Goal: Book appointment/travel/reservation

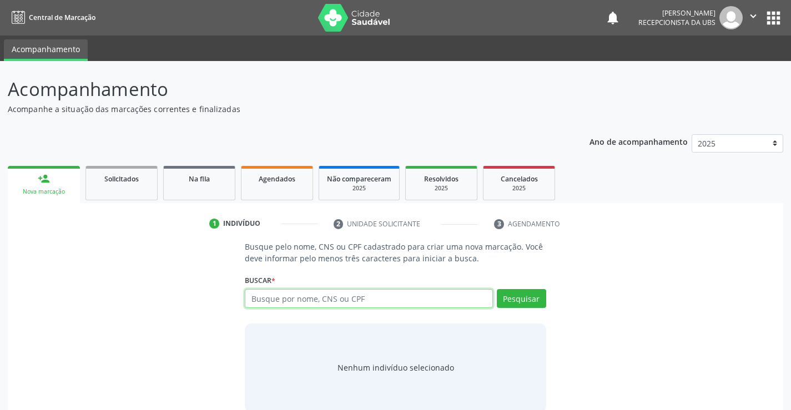
paste input "360.484.104-68"
type input "360.484.104-68"
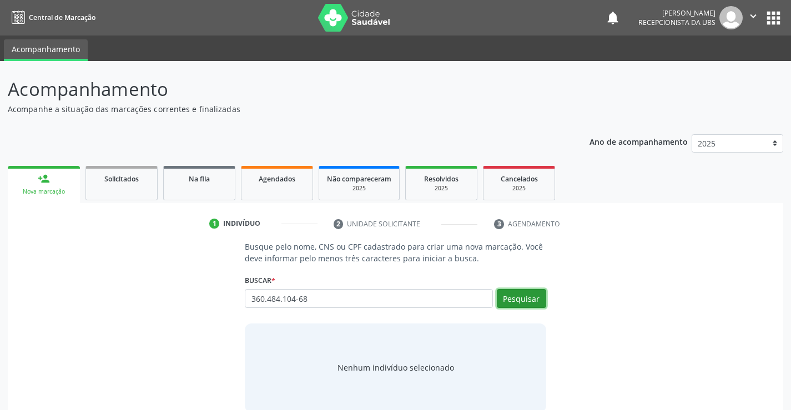
click at [535, 298] on button "Pesquisar" at bounding box center [521, 298] width 49 height 19
type input "360.484.104-68"
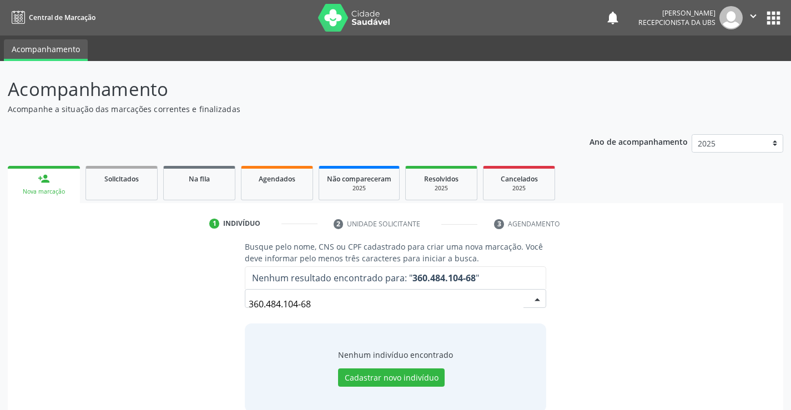
click at [355, 305] on input "360.484.104-68" at bounding box center [386, 304] width 274 height 22
click at [301, 303] on input "360.484.104-68" at bounding box center [386, 304] width 274 height 22
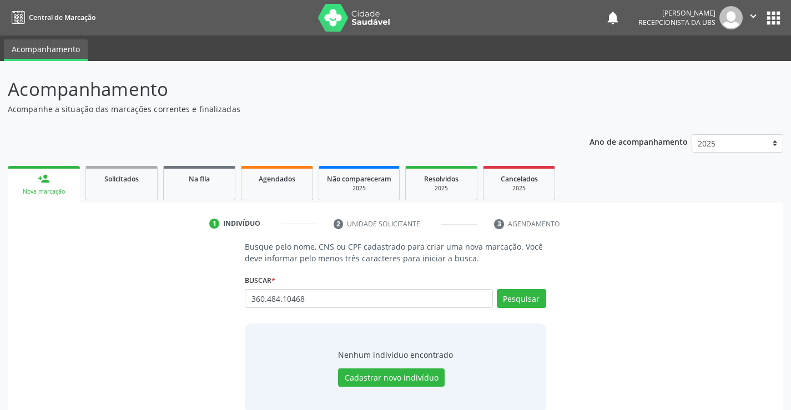
click at [282, 300] on input "360.484.10468" at bounding box center [369, 298] width 248 height 19
click at [268, 295] on input "360.48410468" at bounding box center [369, 298] width 248 height 19
type input "36048410468"
click at [517, 308] on button "Pesquisar" at bounding box center [521, 298] width 49 height 19
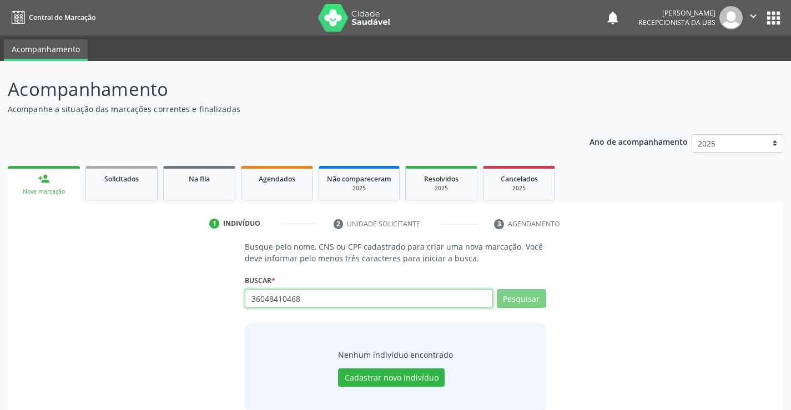
click at [253, 300] on input "36048410468" at bounding box center [369, 298] width 248 height 19
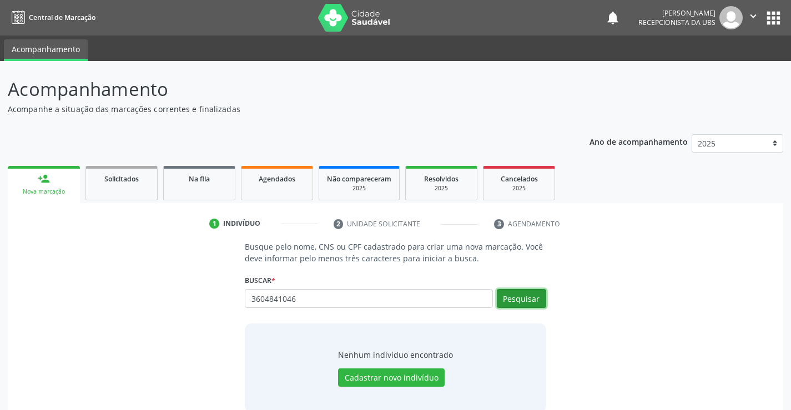
click at [525, 302] on button "Pesquisar" at bounding box center [521, 298] width 49 height 19
type input "3"
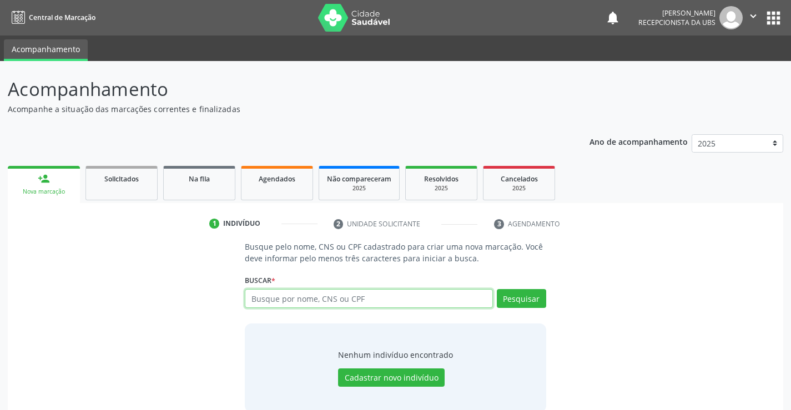
paste input "170188583030002"
type input "170188583030002"
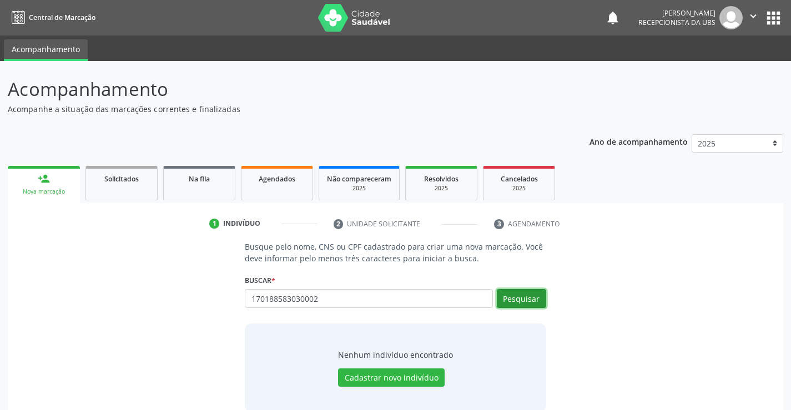
click at [541, 305] on button "Pesquisar" at bounding box center [521, 298] width 49 height 19
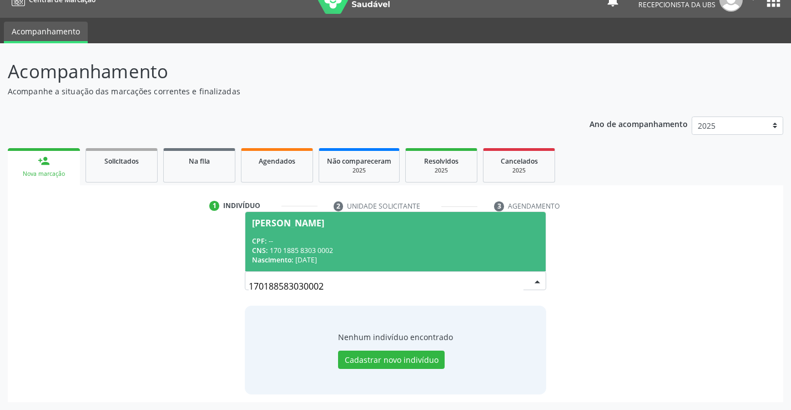
click at [285, 256] on span "Nascimento:" at bounding box center [272, 259] width 41 height 9
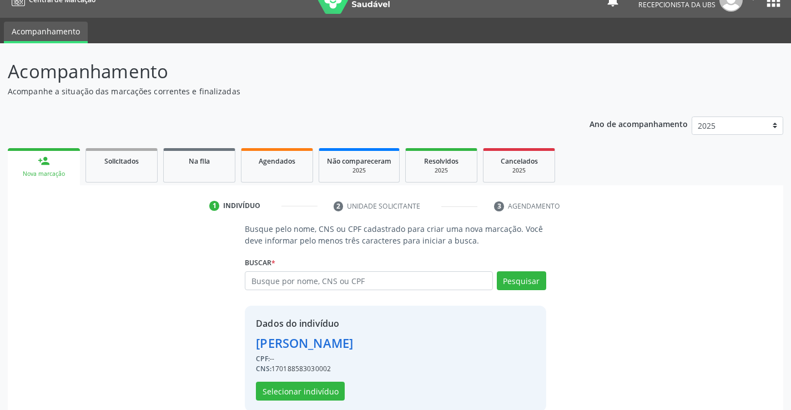
scroll to position [35, 0]
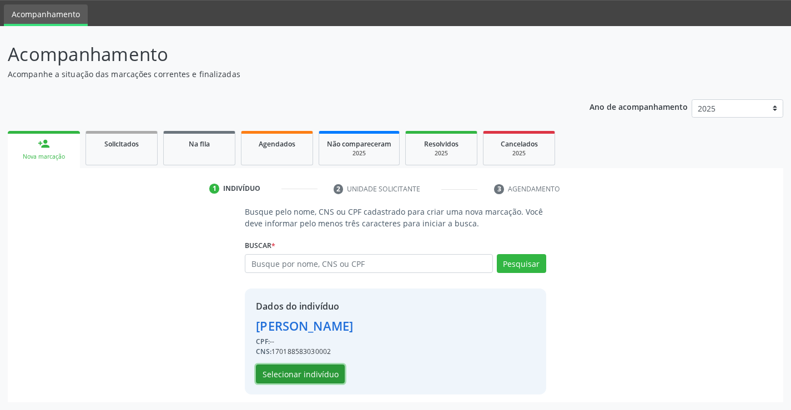
click at [324, 380] on button "Selecionar indivíduo" at bounding box center [300, 374] width 89 height 19
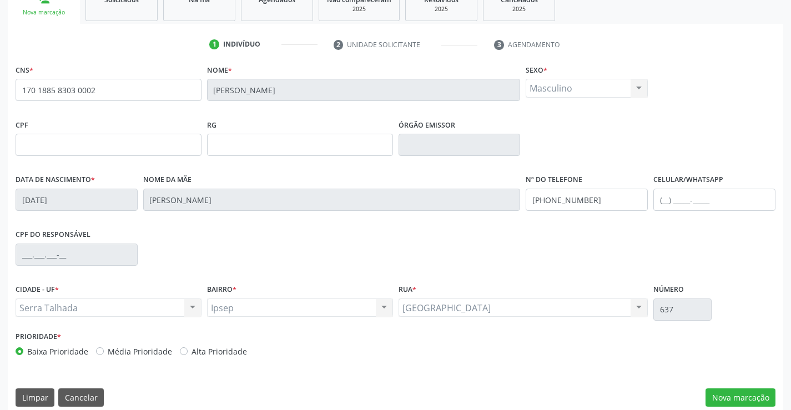
scroll to position [192, 0]
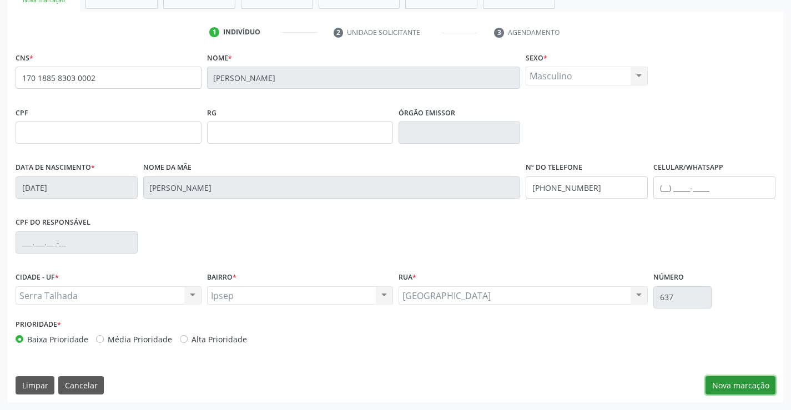
click at [736, 380] on button "Nova marcação" at bounding box center [741, 386] width 70 height 19
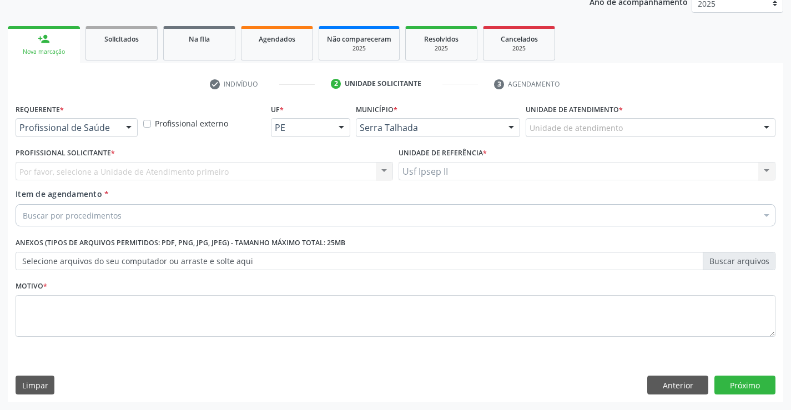
scroll to position [140, 0]
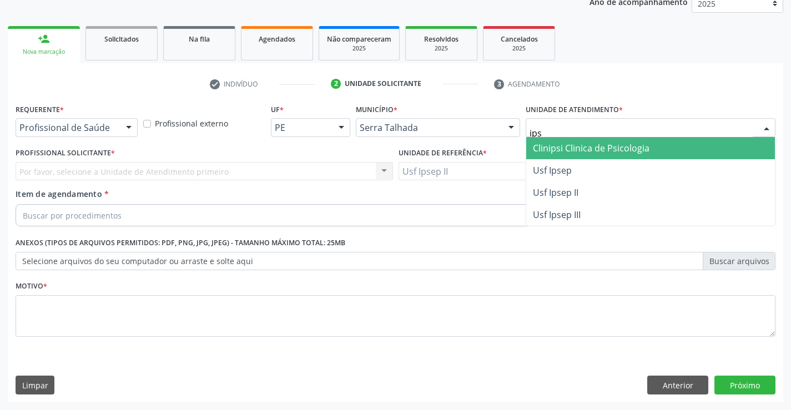
type input "ipse"
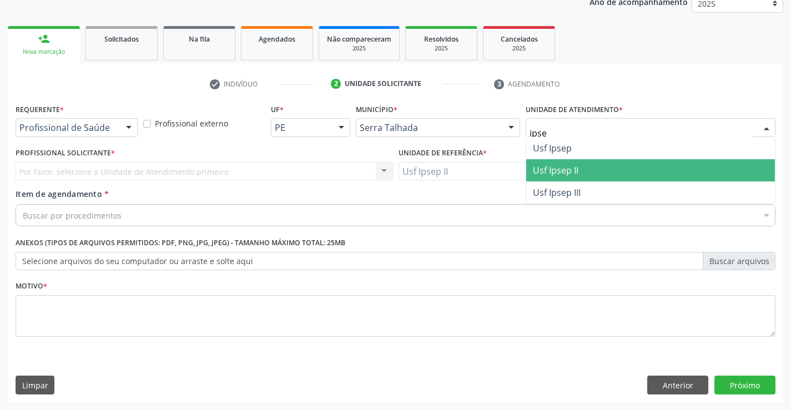
click at [583, 161] on span "Usf Ipsep II" at bounding box center [650, 170] width 249 height 22
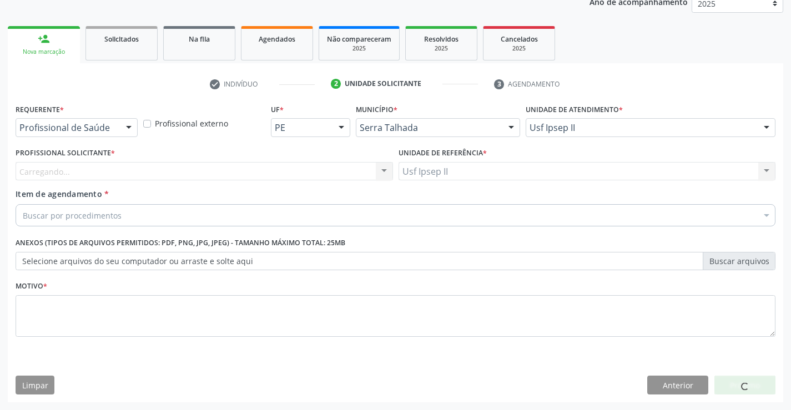
click at [143, 173] on div "Carregando... Nenhum resultado encontrado para: " " Não há nenhuma opção para s…" at bounding box center [205, 171] width 378 height 19
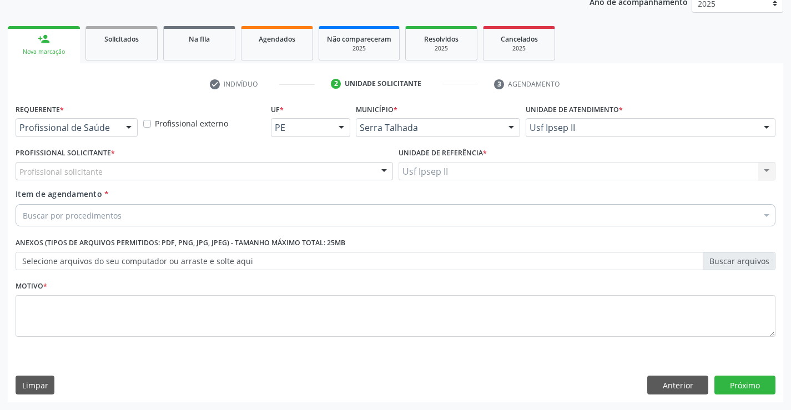
click at [123, 172] on div "Profissional solicitante" at bounding box center [205, 171] width 378 height 19
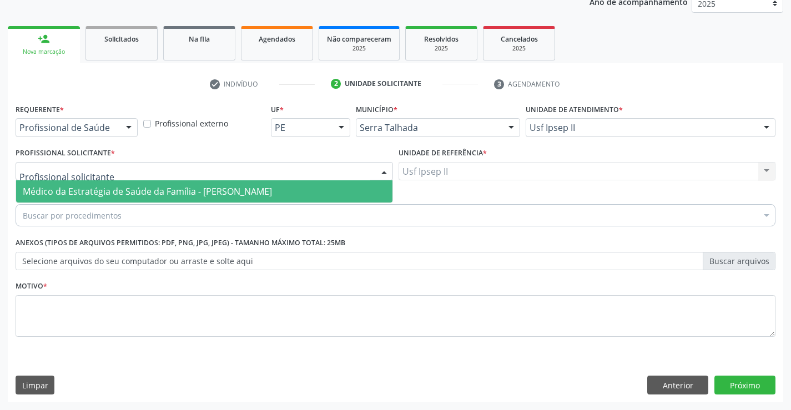
click at [107, 195] on span "Médico da Estratégia de Saúde da Família - [PERSON_NAME]" at bounding box center [147, 191] width 249 height 12
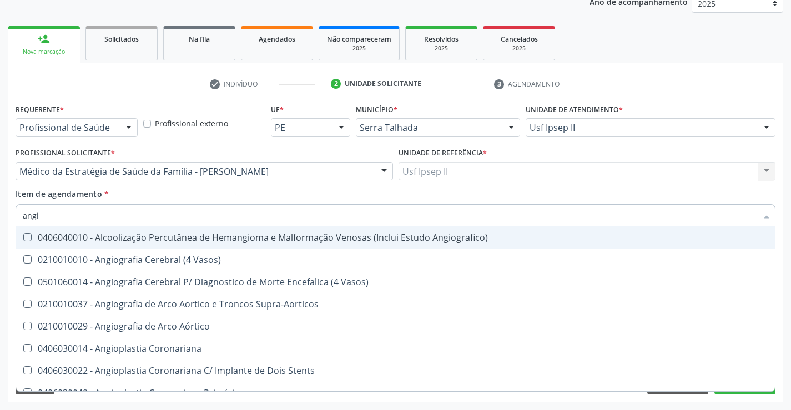
type input "angio"
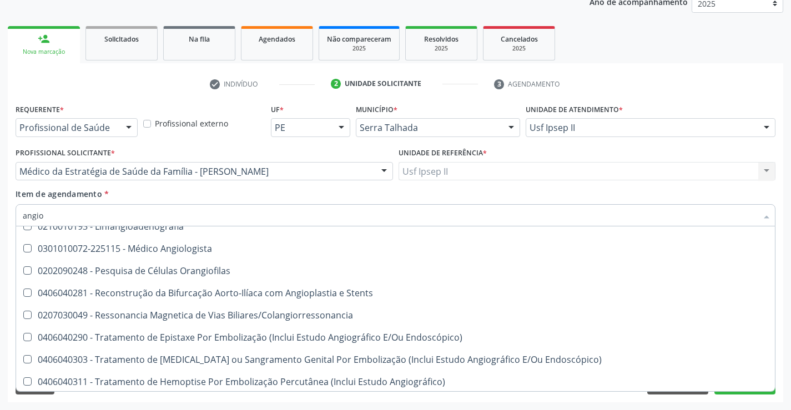
scroll to position [879, 0]
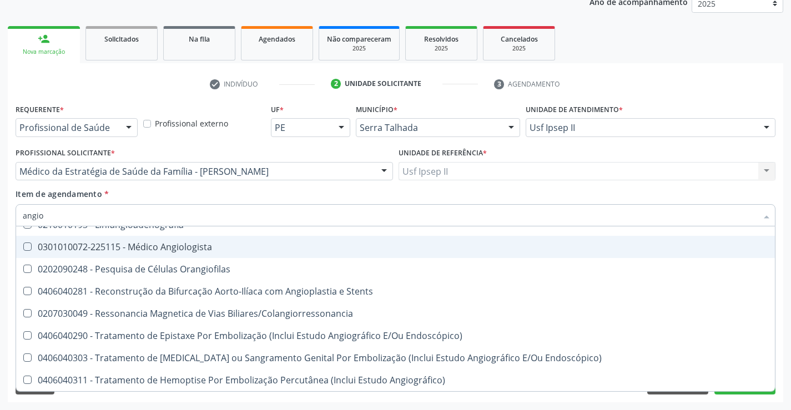
click at [168, 250] on div "0301010072-225115 - Médico Angiologista" at bounding box center [396, 247] width 746 height 9
checkbox Angiologista "true"
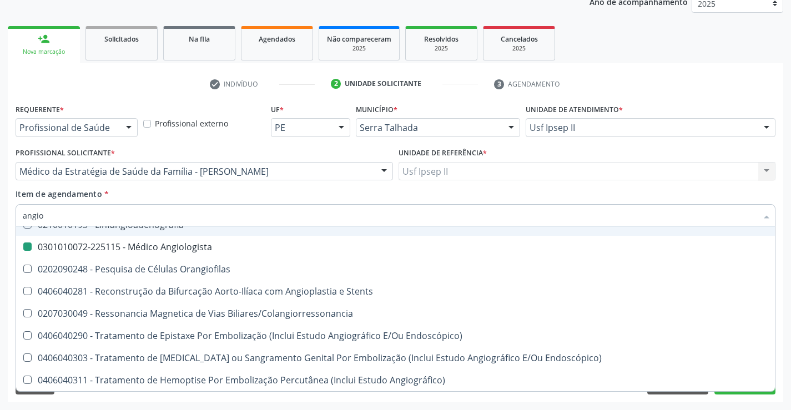
click at [128, 193] on div "Item de agendamento * angio Desfazer seleção 0406040010 - Alcoolização Percutân…" at bounding box center [396, 205] width 760 height 35
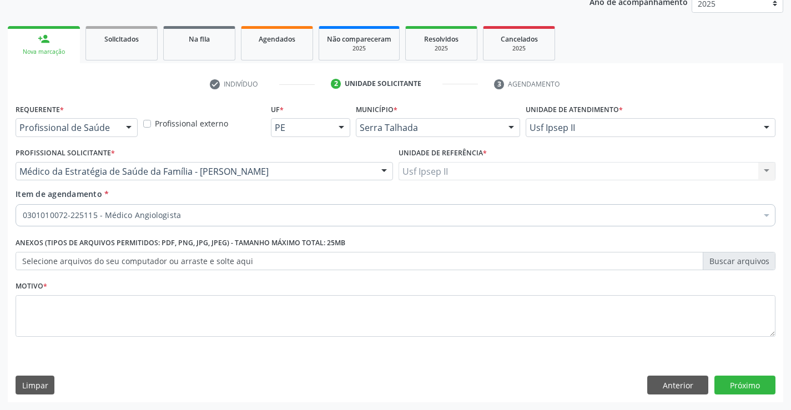
scroll to position [0, 0]
click at [88, 303] on textarea at bounding box center [396, 316] width 760 height 42
type textarea "a"
click at [741, 393] on button "Próximo" at bounding box center [745, 385] width 61 height 19
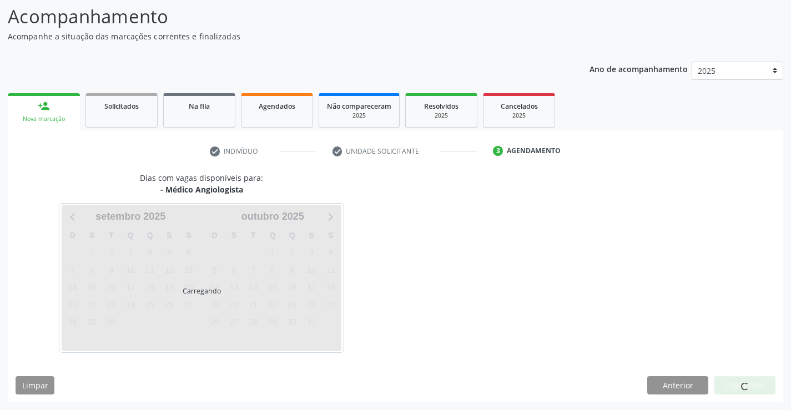
scroll to position [73, 0]
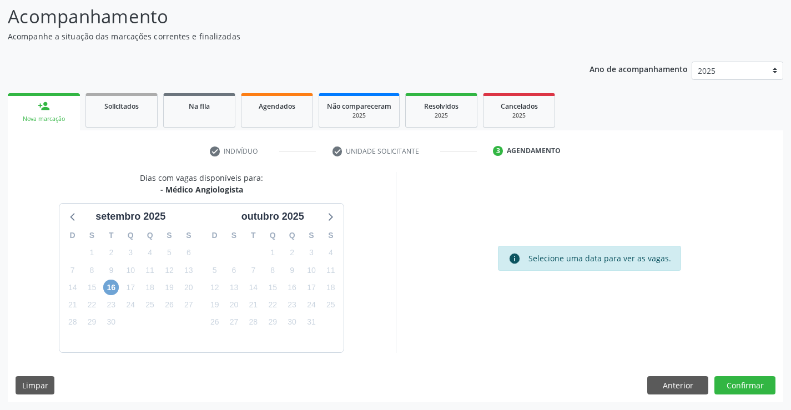
click at [107, 288] on span "16" at bounding box center [111, 288] width 16 height 16
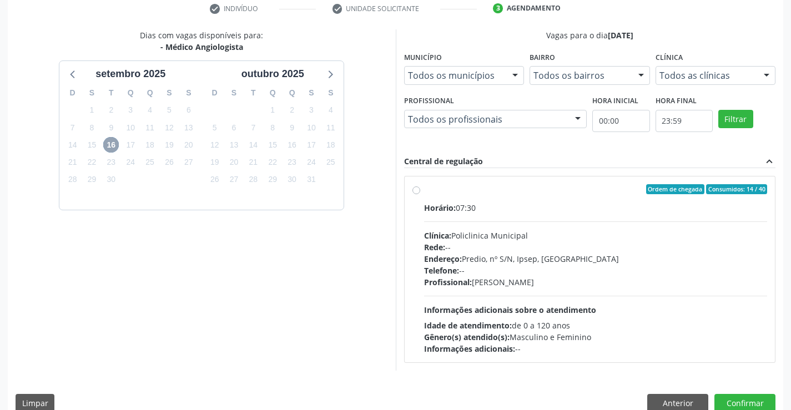
scroll to position [233, 0]
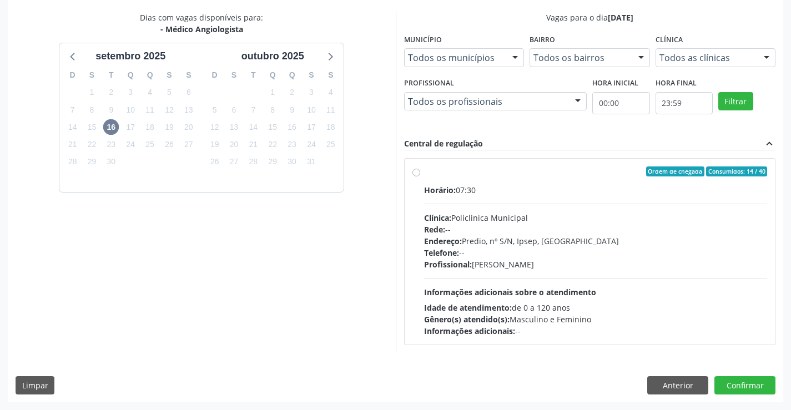
click at [491, 186] on div "Horário: 07:30" at bounding box center [596, 190] width 344 height 12
click at [420, 177] on input "Ordem de chegada Consumidos: 14 / 40 Horário: 07:30 Clínica: Policlinica Munici…" at bounding box center [417, 172] width 8 height 10
radio input "true"
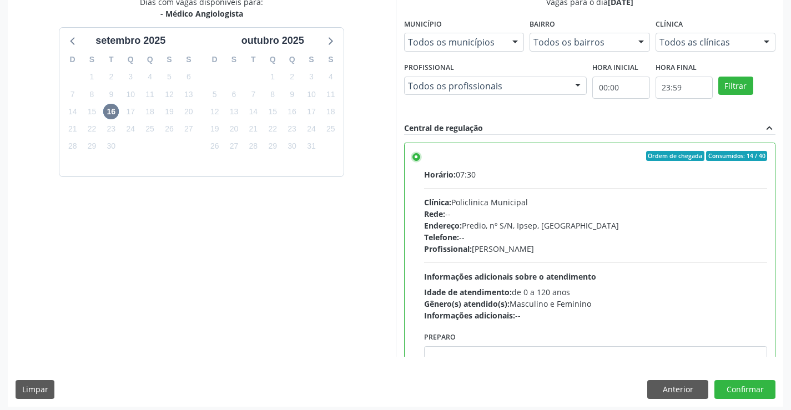
scroll to position [253, 0]
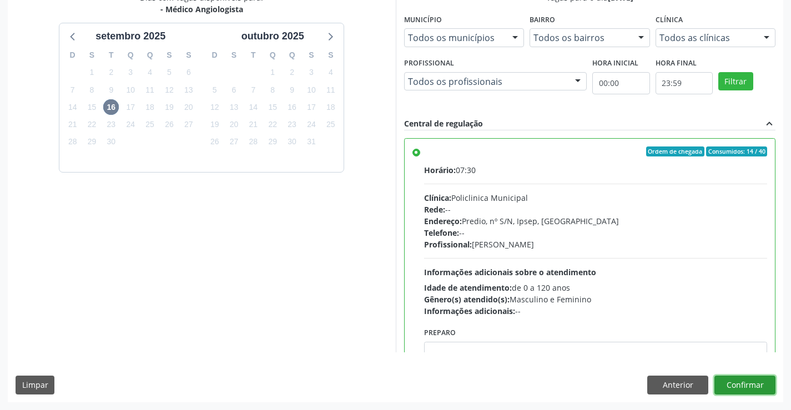
click at [762, 384] on button "Confirmar" at bounding box center [745, 385] width 61 height 19
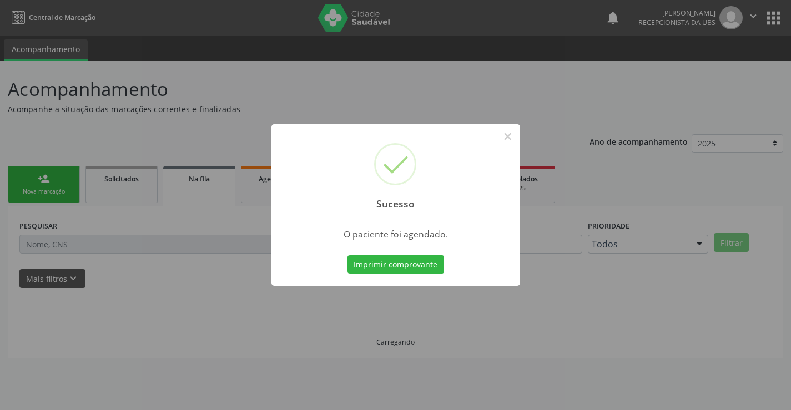
scroll to position [0, 0]
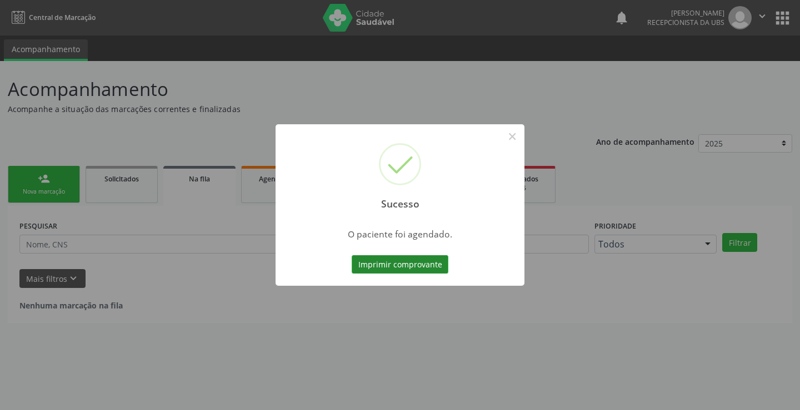
click at [365, 268] on button "Imprimir comprovante" at bounding box center [400, 264] width 97 height 19
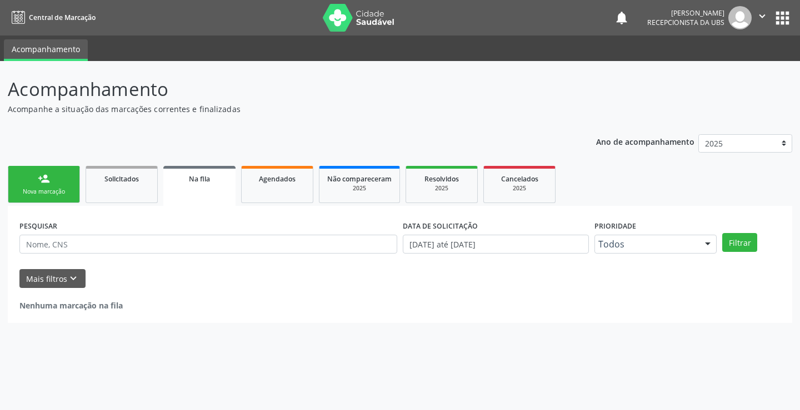
click at [52, 183] on link "person_add Nova marcação" at bounding box center [44, 184] width 72 height 37
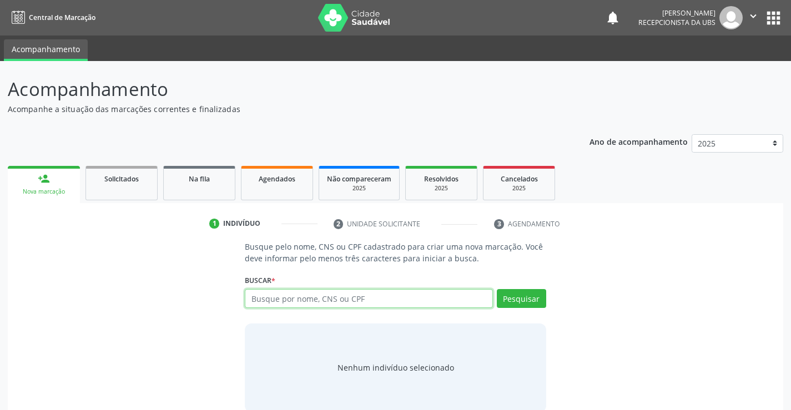
click at [270, 301] on input "text" at bounding box center [369, 298] width 248 height 19
paste input "704302506475197"
type input "704302506475197"
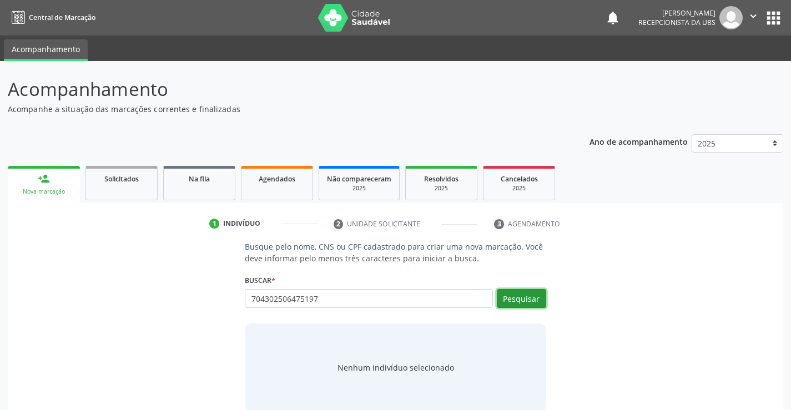
click at [525, 296] on button "Pesquisar" at bounding box center [521, 298] width 49 height 19
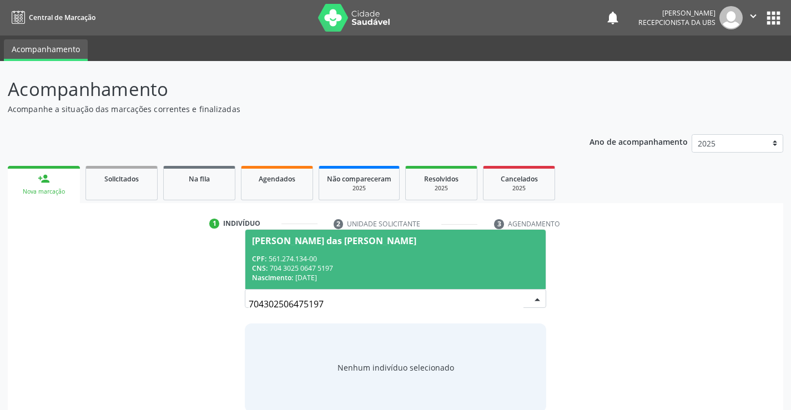
click at [428, 246] on span "[PERSON_NAME] das [PERSON_NAME] CPF: 561.274.134-00 CNS: 704 3025 0647 5197 Nas…" at bounding box center [395, 259] width 300 height 59
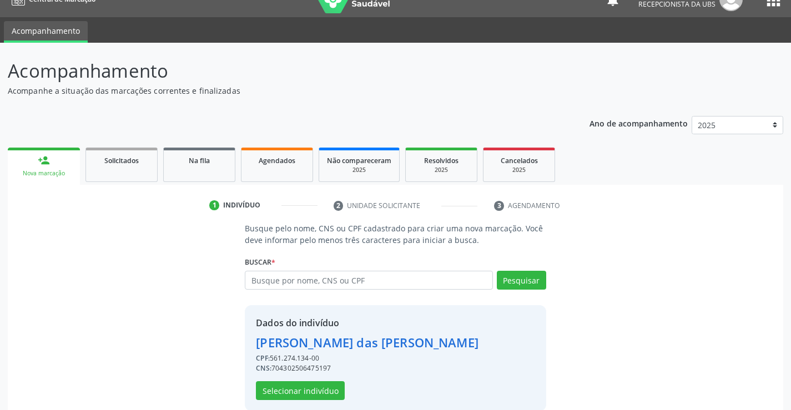
scroll to position [35, 0]
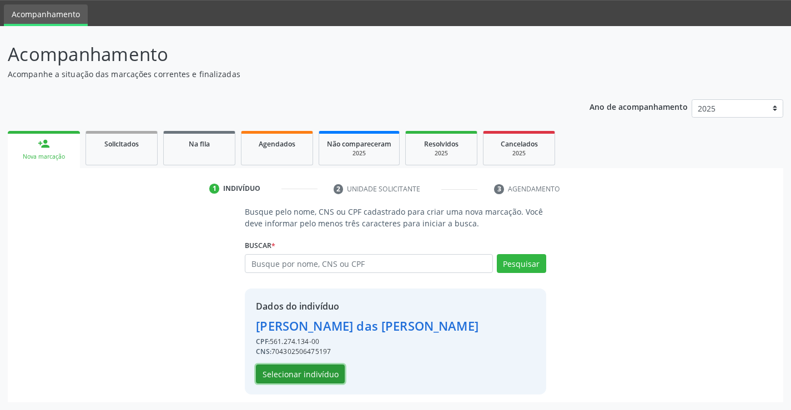
click at [272, 378] on button "Selecionar indivíduo" at bounding box center [300, 374] width 89 height 19
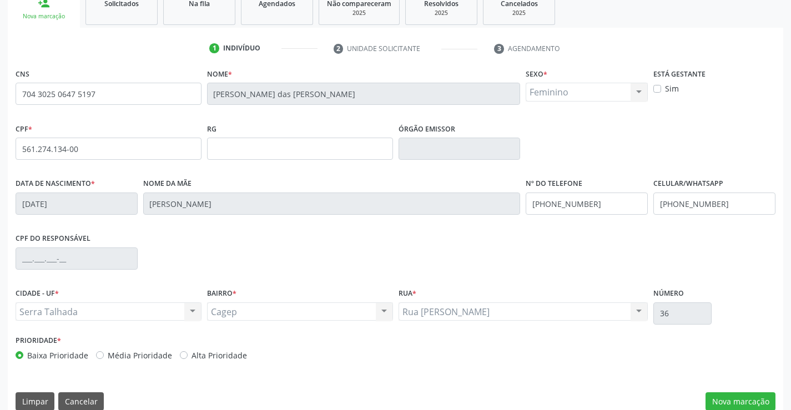
scroll to position [192, 0]
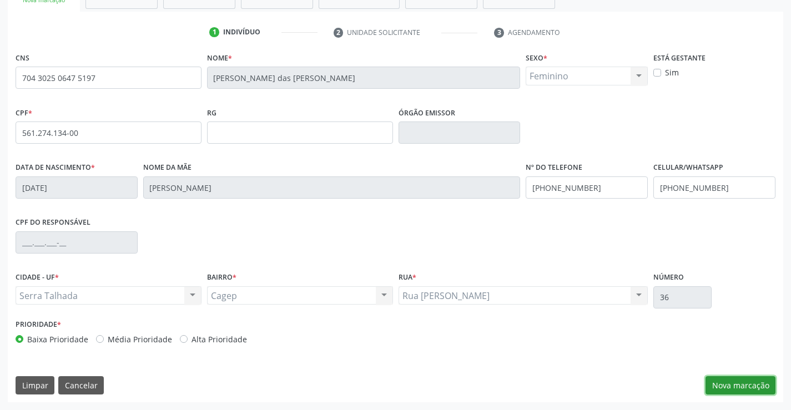
click at [717, 379] on button "Nova marcação" at bounding box center [741, 386] width 70 height 19
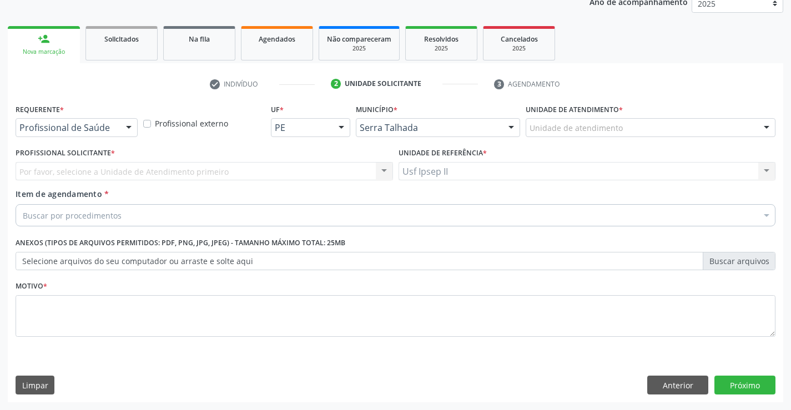
scroll to position [140, 0]
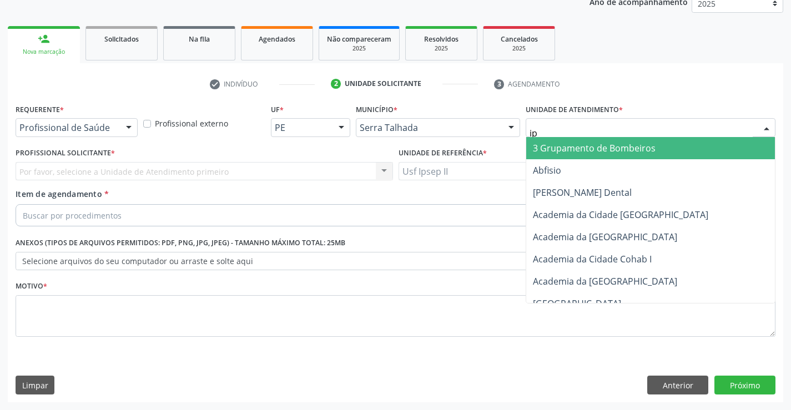
type input "ips"
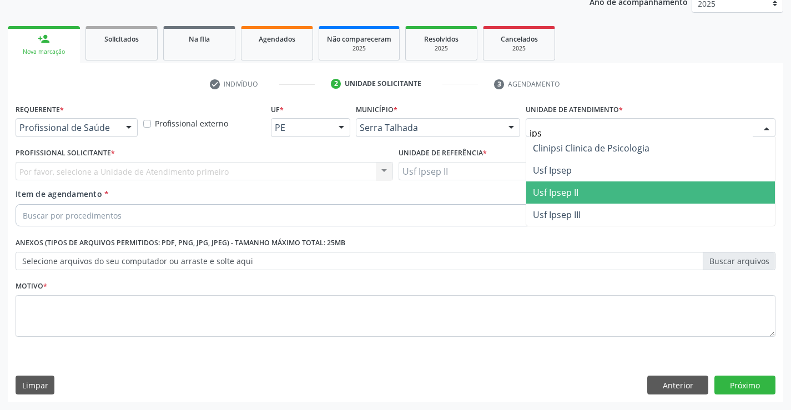
click at [562, 197] on span "Usf Ipsep II" at bounding box center [556, 193] width 46 height 12
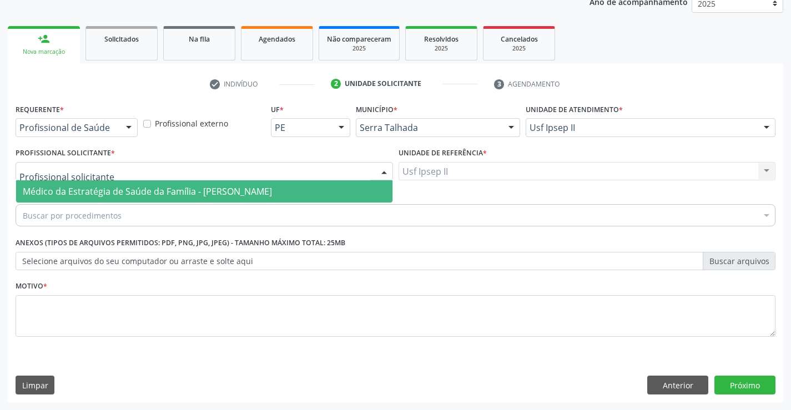
click at [217, 174] on div at bounding box center [205, 171] width 378 height 19
click at [209, 183] on span "Médico da Estratégia de Saúde da Família - [PERSON_NAME]" at bounding box center [204, 191] width 377 height 22
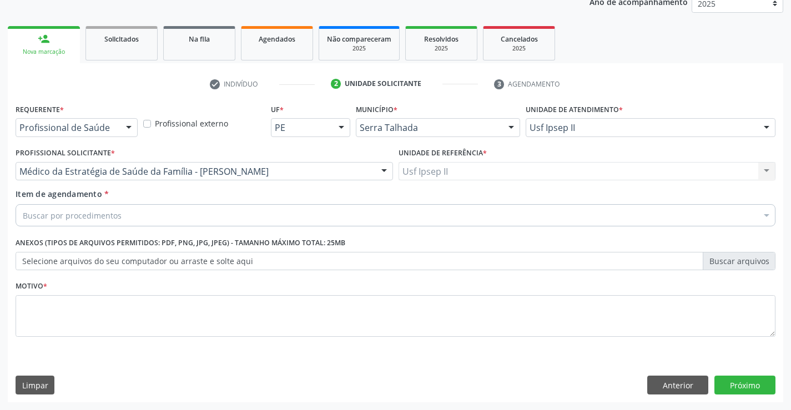
click at [188, 208] on div "Buscar por procedimentos" at bounding box center [396, 215] width 760 height 22
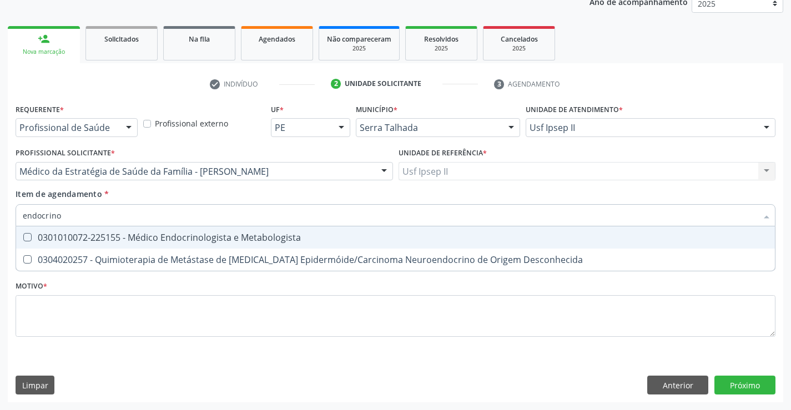
type input "endocrinol"
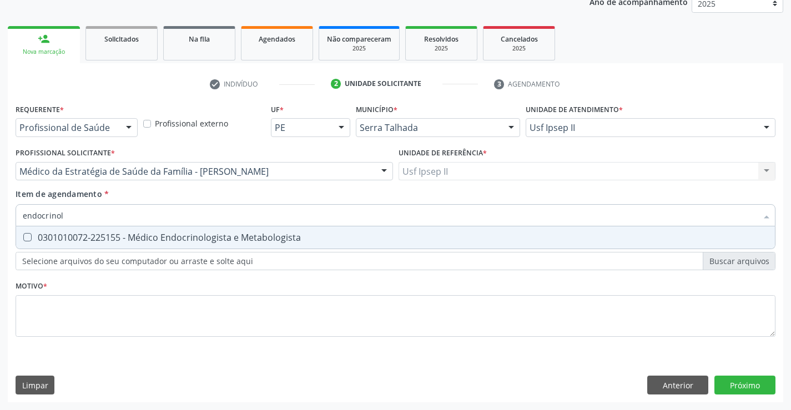
click at [189, 233] on div "0301010072-225155 - Médico Endocrinologista e Metabologista" at bounding box center [396, 237] width 746 height 9
checkbox Metabologista "true"
click at [119, 335] on div "Requerente * Profissional de Saúde Profissional de Saúde Paciente Nenhum result…" at bounding box center [396, 227] width 760 height 252
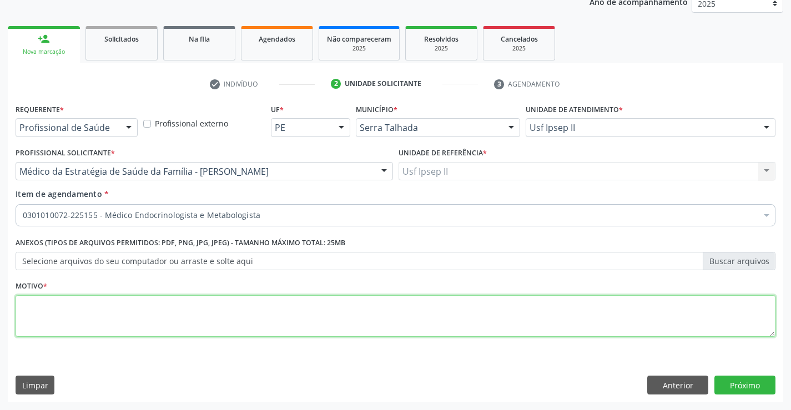
click at [122, 330] on li "Não selecionados" at bounding box center [455, 322] width 878 height 29
type textarea "retorno dm descomp"
click at [738, 390] on button "Próximo" at bounding box center [745, 385] width 61 height 19
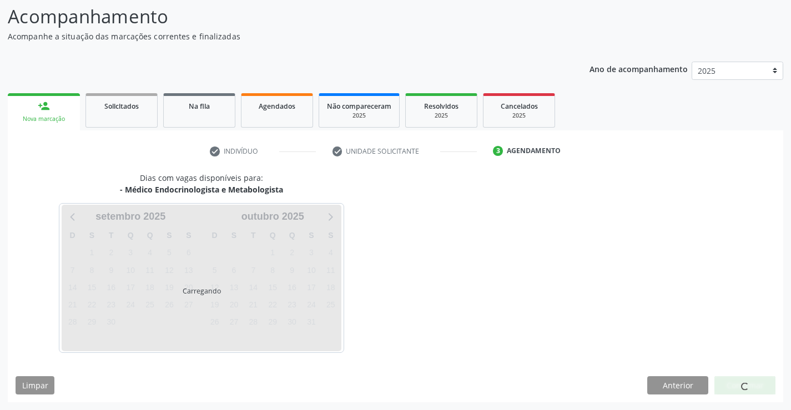
scroll to position [73, 0]
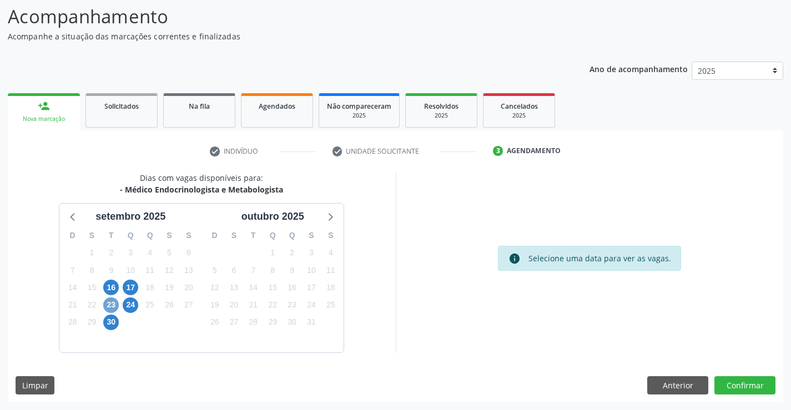
click at [108, 307] on span "23" at bounding box center [111, 306] width 16 height 16
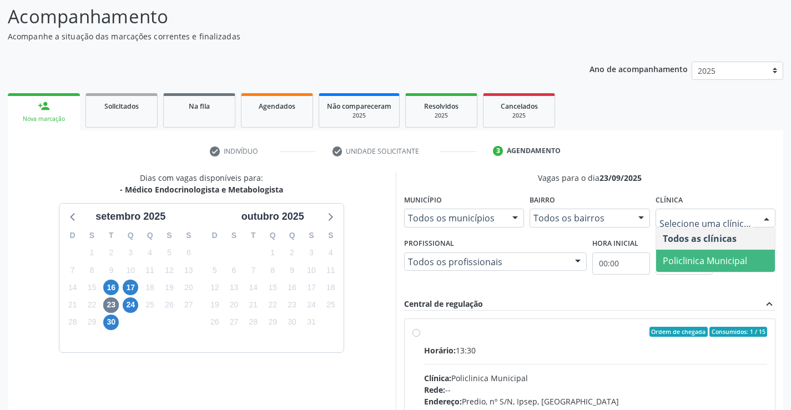
click at [699, 250] on span "Policlinica Municipal" at bounding box center [715, 261] width 119 height 22
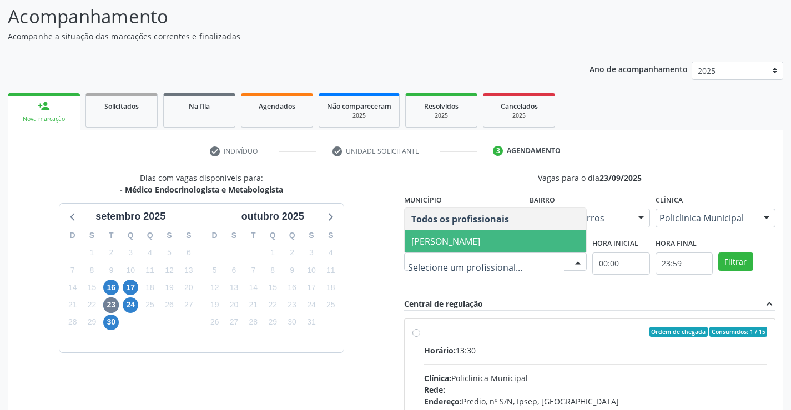
click at [468, 247] on span "[PERSON_NAME]" at bounding box center [446, 241] width 69 height 12
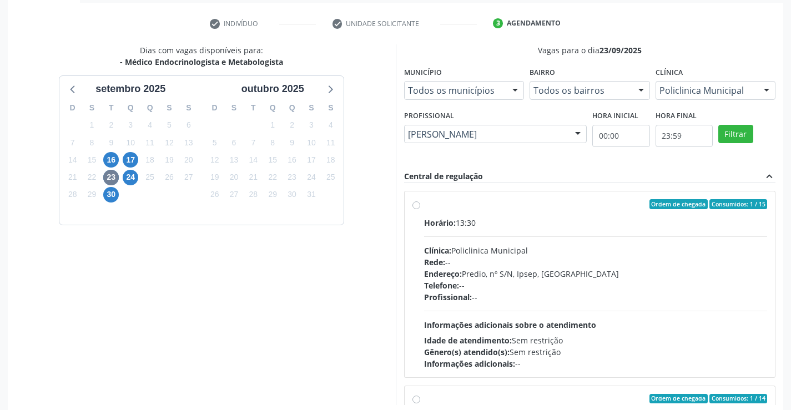
scroll to position [253, 0]
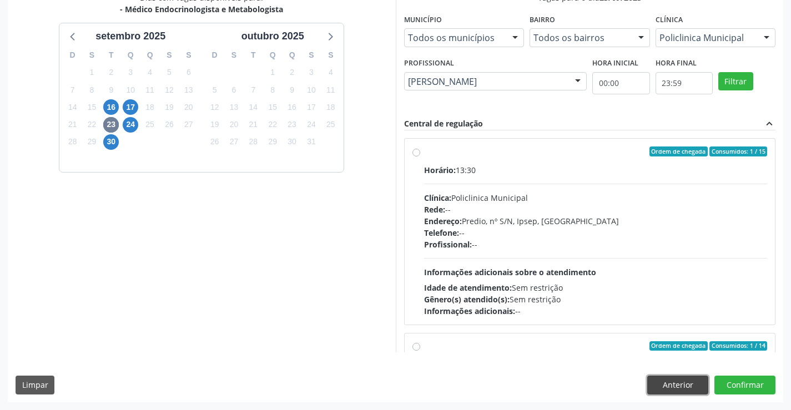
click at [669, 388] on button "Anterior" at bounding box center [678, 385] width 61 height 19
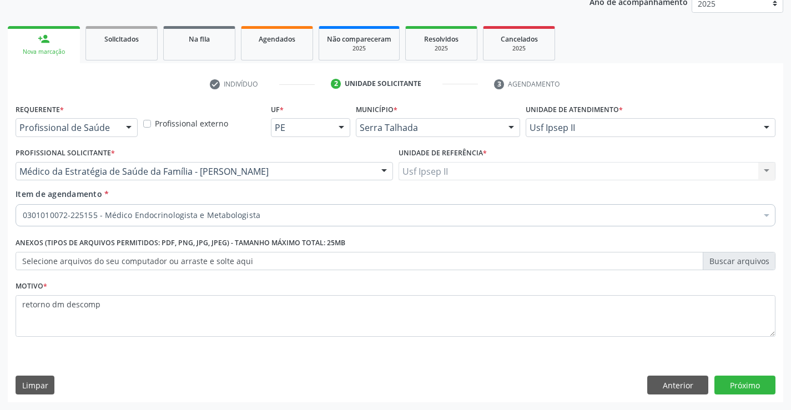
scroll to position [140, 0]
click at [669, 386] on button "Anterior" at bounding box center [678, 385] width 61 height 19
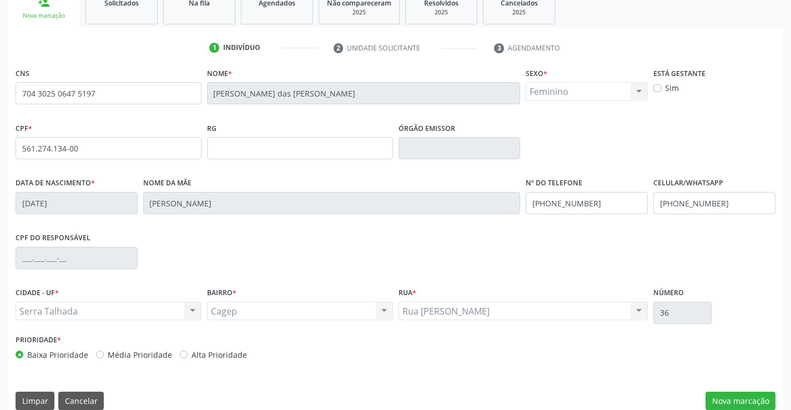
scroll to position [192, 0]
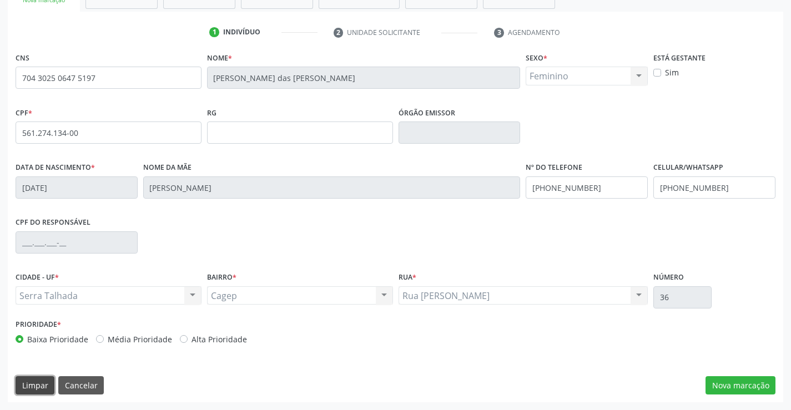
click at [47, 390] on button "Limpar" at bounding box center [35, 386] width 39 height 19
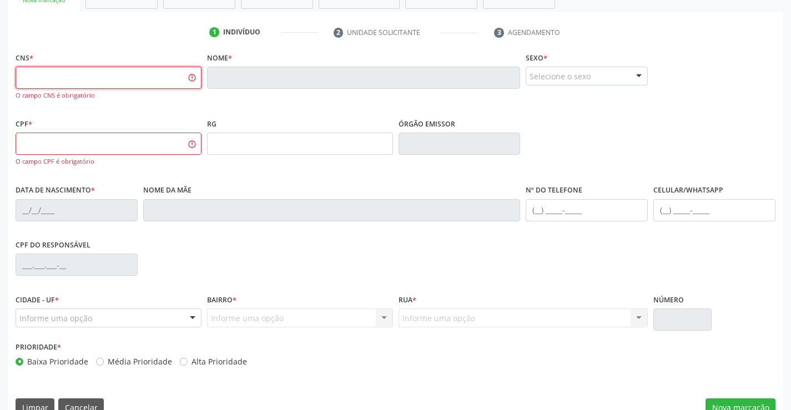
click at [162, 80] on input "text" at bounding box center [109, 78] width 186 height 22
paste input "703 4082 3117 7219"
type input "703 4082 3117 7219"
click at [258, 116] on div "RG" at bounding box center [300, 135] width 186 height 39
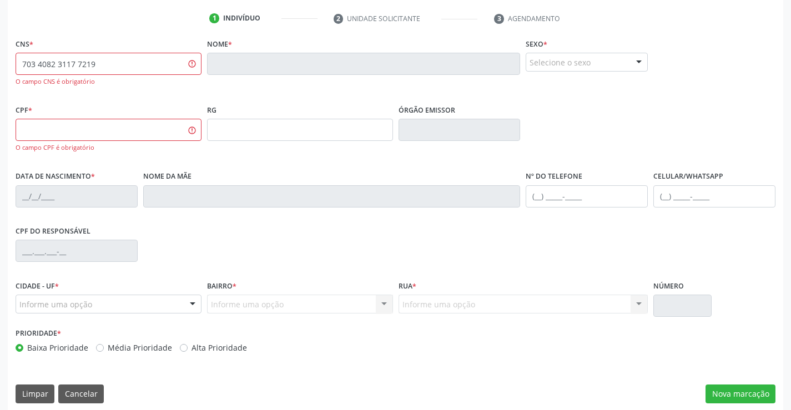
scroll to position [103, 0]
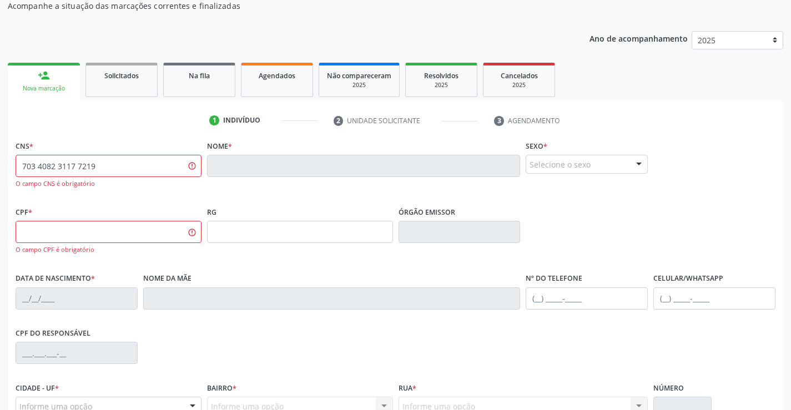
click at [28, 84] on link "person_add Nova marcação" at bounding box center [44, 81] width 72 height 37
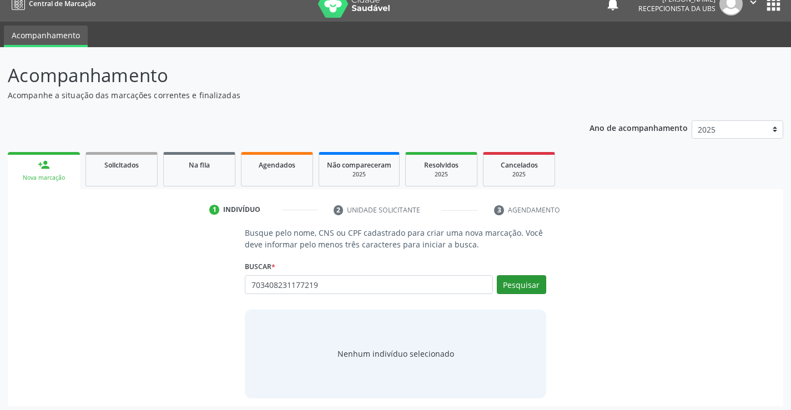
scroll to position [18, 0]
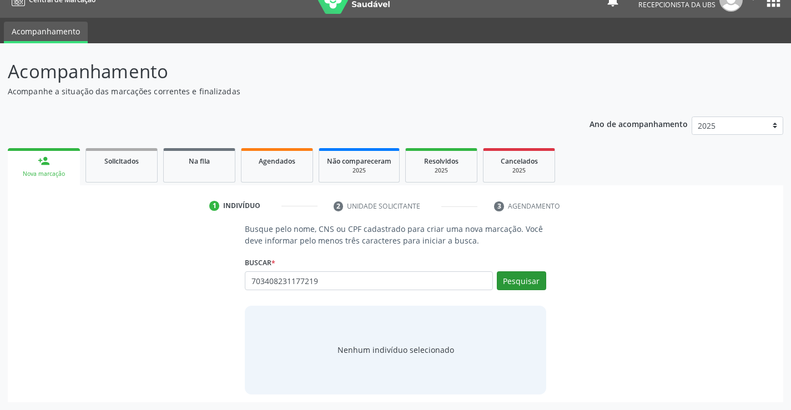
type input "703408231177219"
click at [513, 277] on button "Pesquisar" at bounding box center [521, 281] width 49 height 19
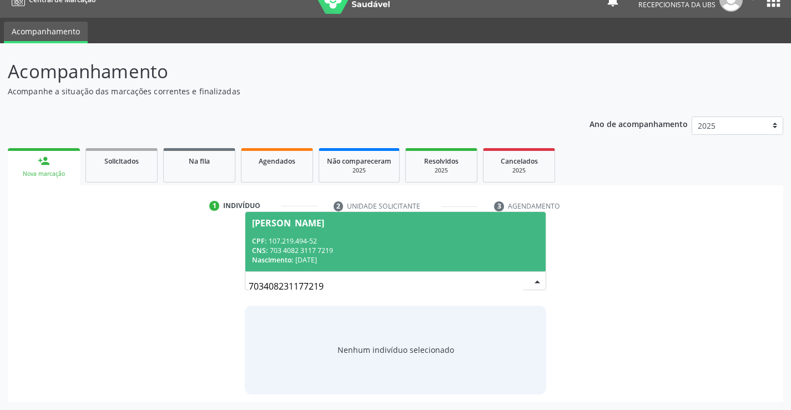
click at [332, 237] on div "CPF: 107.219.494-52" at bounding box center [395, 241] width 287 height 9
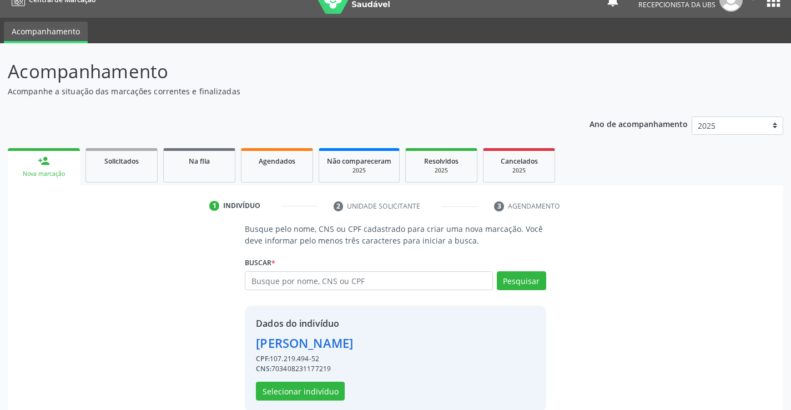
scroll to position [35, 0]
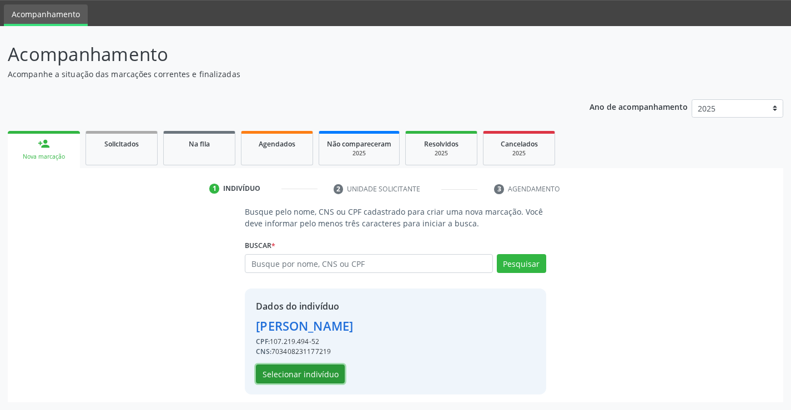
click at [293, 369] on button "Selecionar indivíduo" at bounding box center [300, 374] width 89 height 19
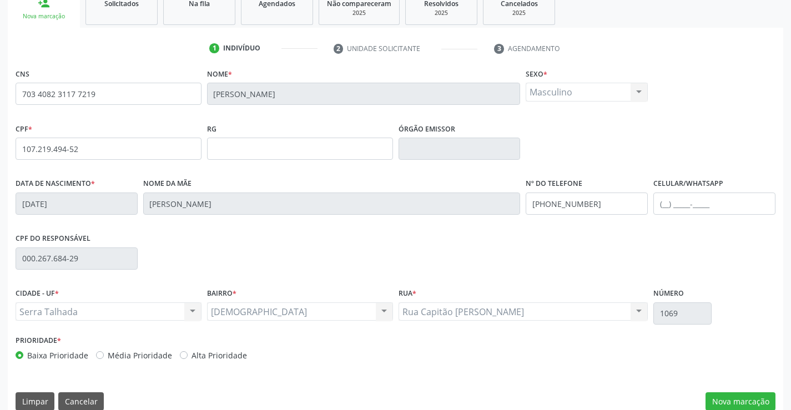
scroll to position [192, 0]
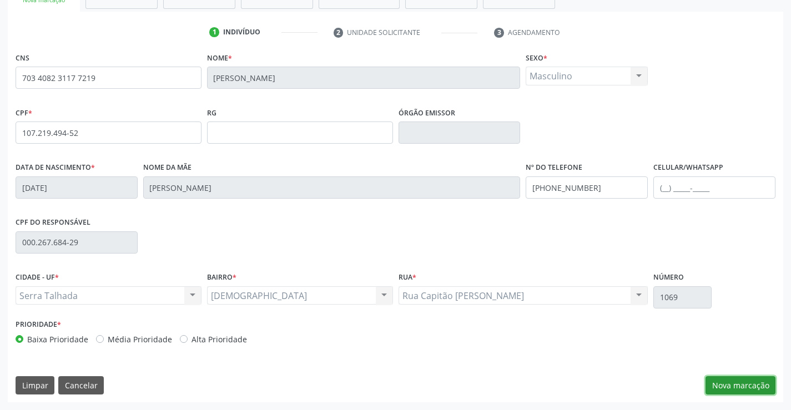
click at [738, 384] on button "Nova marcação" at bounding box center [741, 386] width 70 height 19
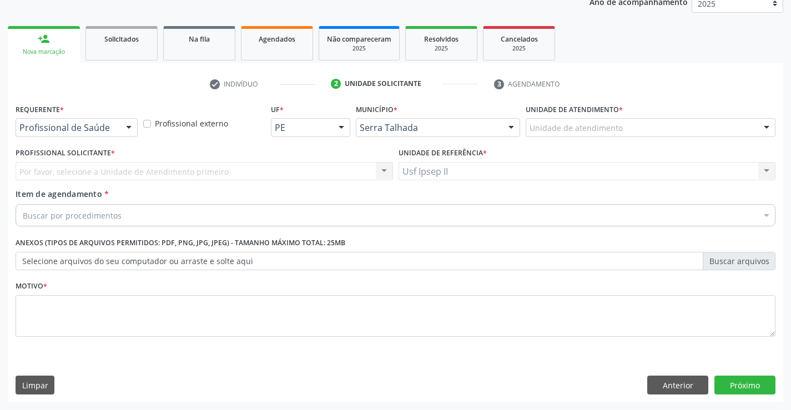
click at [610, 115] on label "Unidade de atendimento *" at bounding box center [574, 109] width 97 height 17
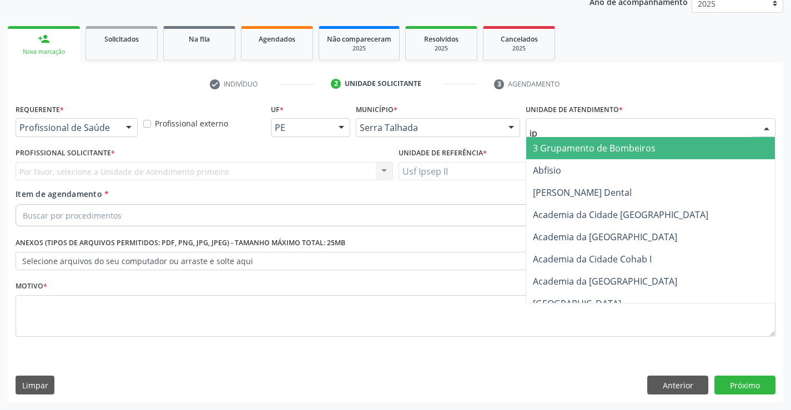
type input "ips"
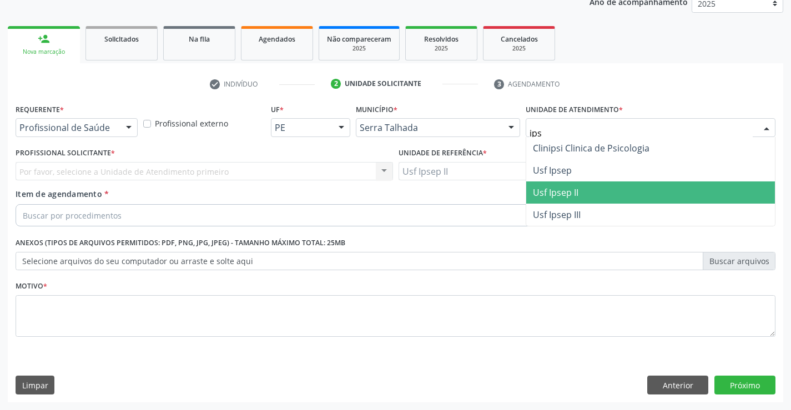
click at [579, 192] on span "Usf Ipsep II" at bounding box center [556, 193] width 46 height 12
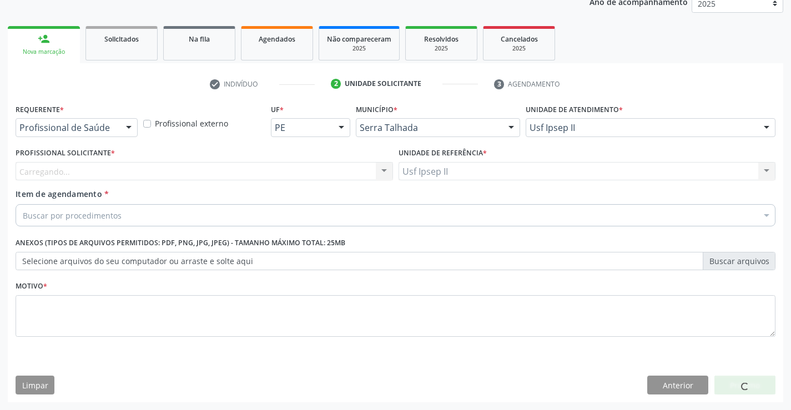
click at [218, 173] on div "Carregando..." at bounding box center [205, 171] width 378 height 19
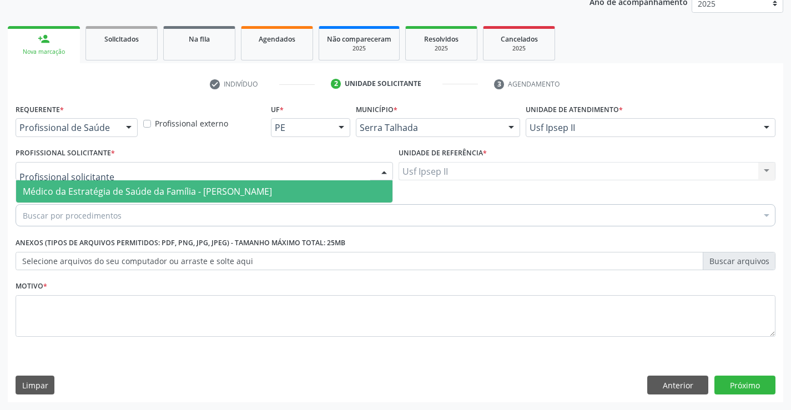
click at [192, 181] on span "Médico da Estratégia de Saúde da Família - [PERSON_NAME]" at bounding box center [204, 191] width 377 height 22
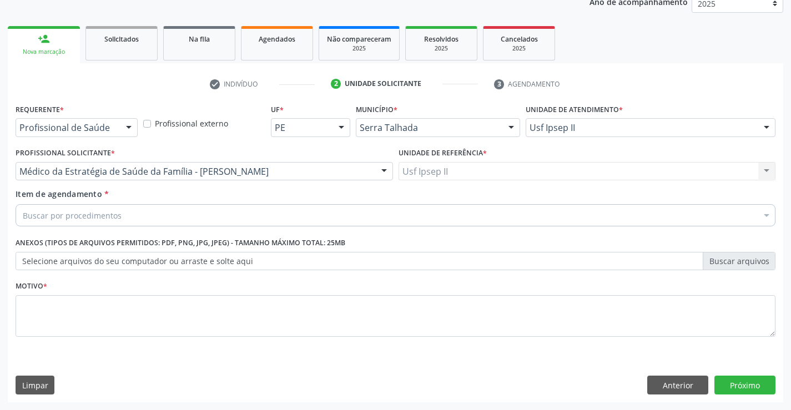
click at [168, 215] on div "Buscar por procedimentos" at bounding box center [396, 215] width 760 height 22
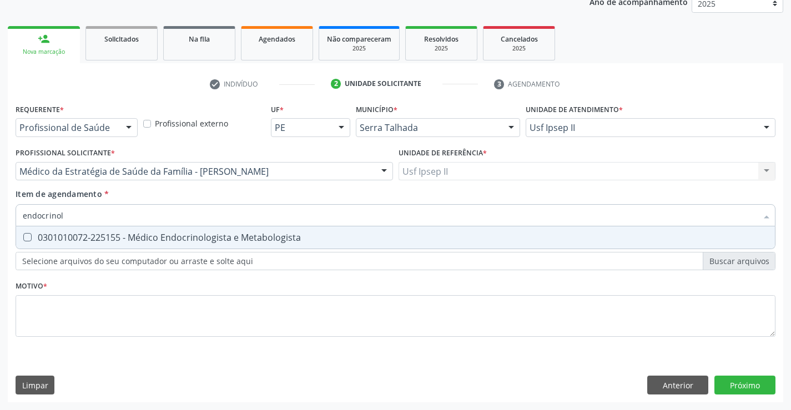
type input "endocrinolo"
click at [181, 236] on div "0301010072-225155 - Médico Endocrinologista e Metabologista" at bounding box center [396, 237] width 746 height 9
checkbox Metabologista "true"
click at [131, 337] on div "Requerente * Profissional de Saúde Profissional de Saúde Paciente Nenhum result…" at bounding box center [396, 227] width 760 height 252
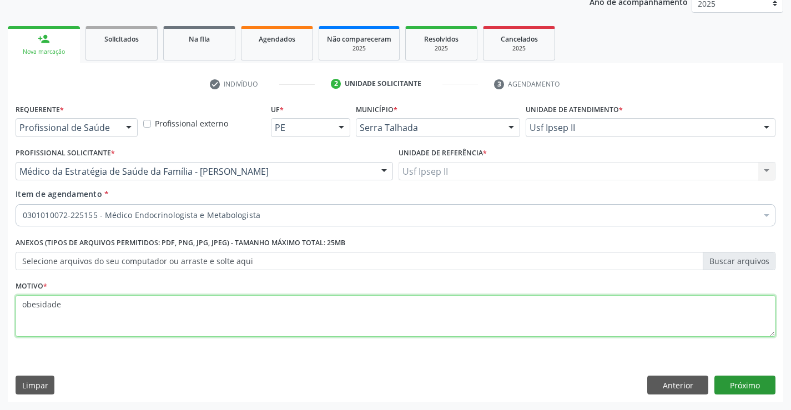
type textarea "obesidade"
click at [723, 384] on button "Próximo" at bounding box center [745, 385] width 61 height 19
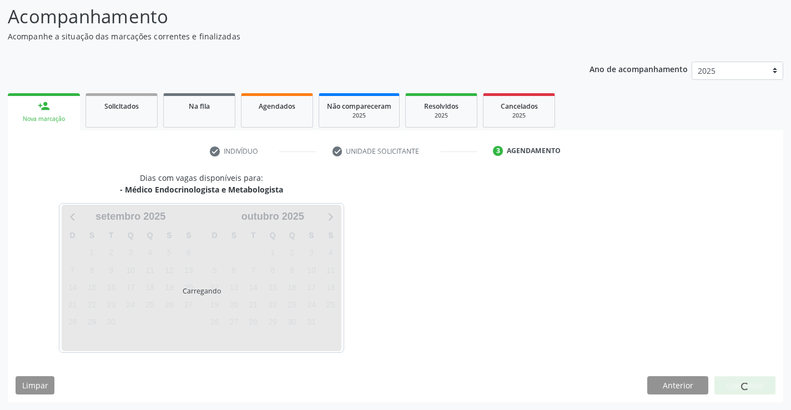
scroll to position [73, 0]
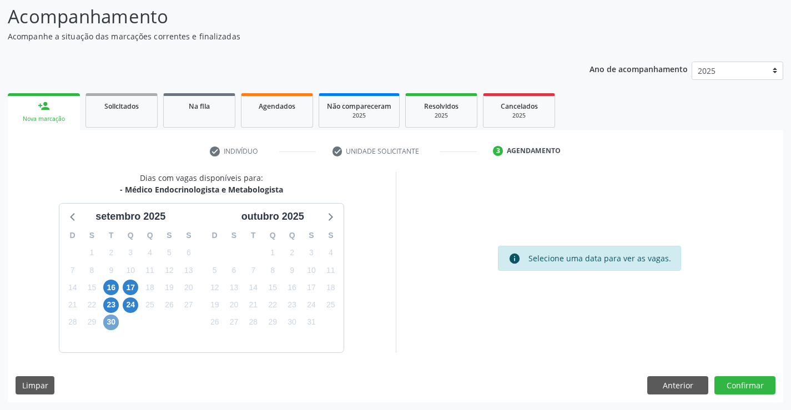
click at [118, 323] on span "30" at bounding box center [111, 323] width 16 height 16
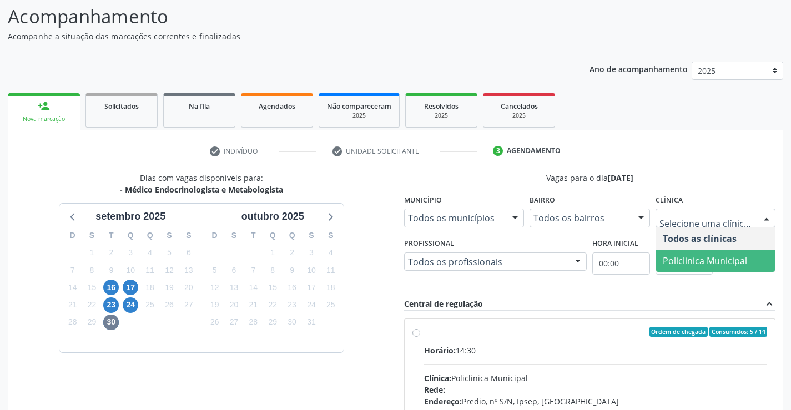
click at [666, 257] on span "Policlinica Municipal" at bounding box center [705, 261] width 84 height 12
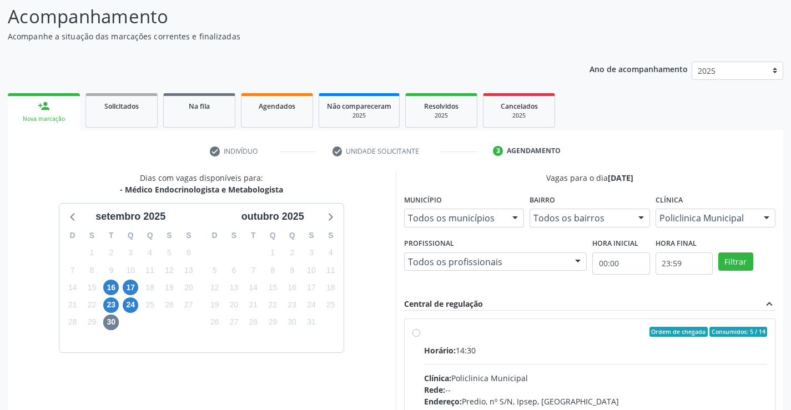
click at [488, 270] on div "Todos os profissionais" at bounding box center [495, 262] width 183 height 19
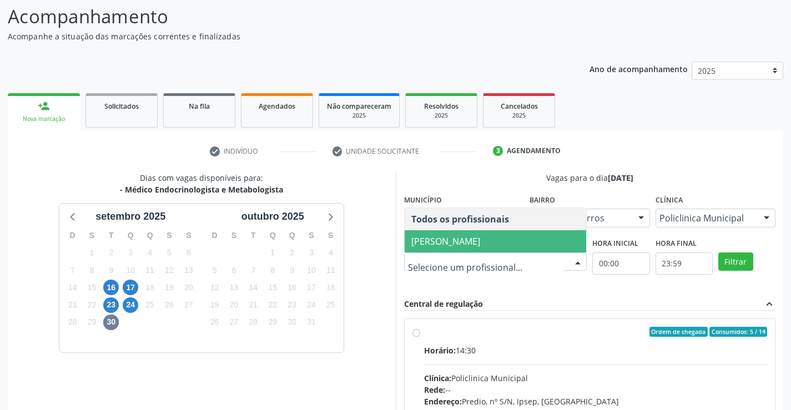
click at [466, 237] on span "[PERSON_NAME]" at bounding box center [446, 241] width 69 height 12
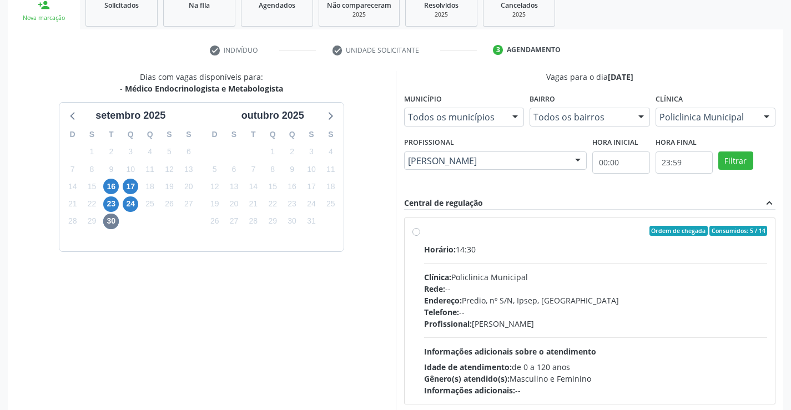
scroll to position [184, 0]
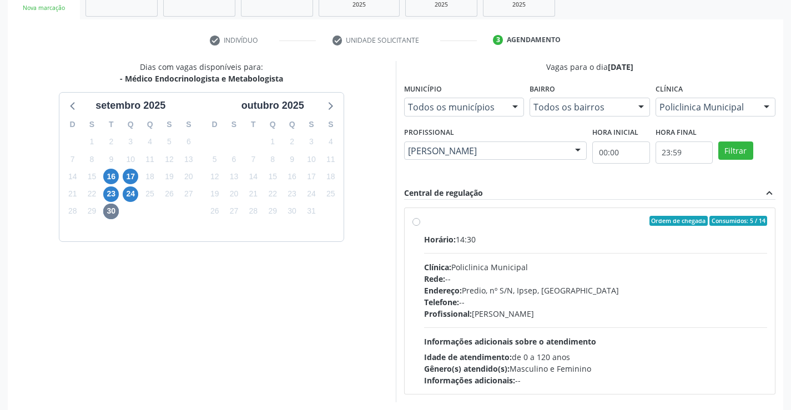
click at [485, 269] on div "Clínica: Policlinica Municipal" at bounding box center [596, 268] width 344 height 12
click at [420, 226] on input "Ordem de chegada Consumidos: 5 / 14 Horário: 14:30 Clínica: Policlinica Municip…" at bounding box center [417, 221] width 8 height 10
radio input "true"
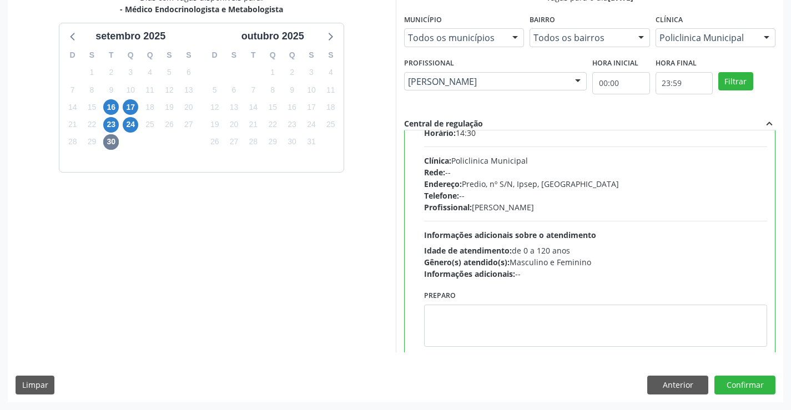
scroll to position [55, 0]
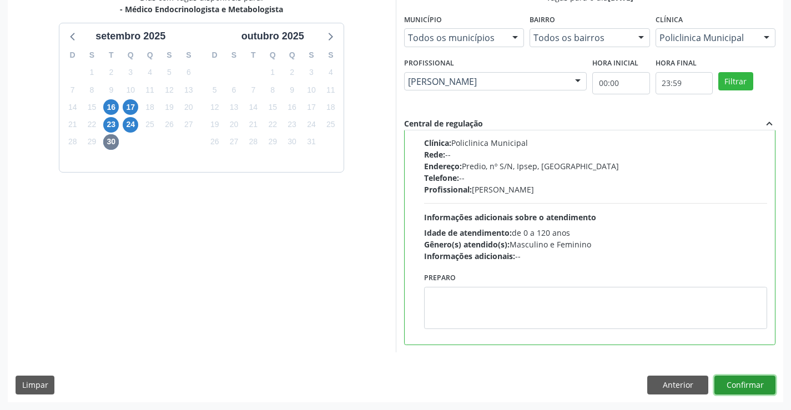
click at [730, 383] on button "Confirmar" at bounding box center [745, 385] width 61 height 19
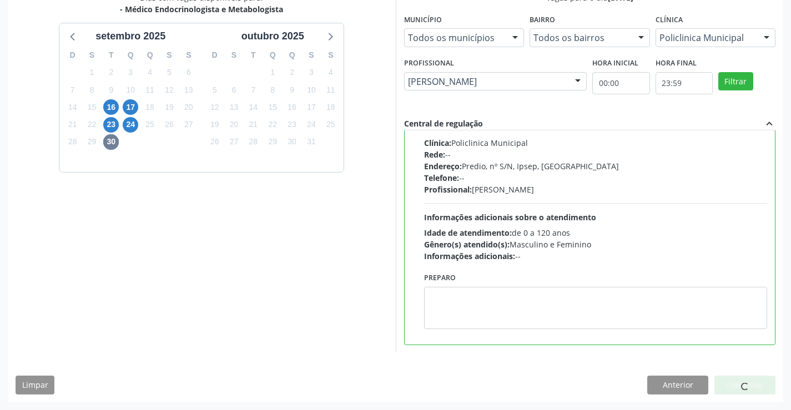
scroll to position [0, 0]
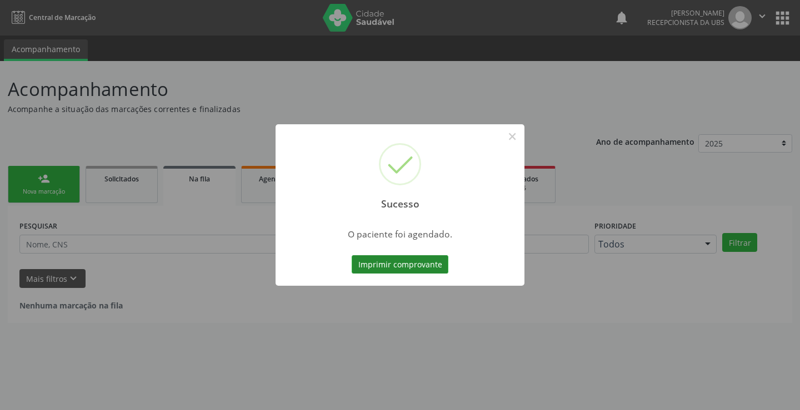
click at [417, 262] on button "Imprimir comprovante" at bounding box center [400, 264] width 97 height 19
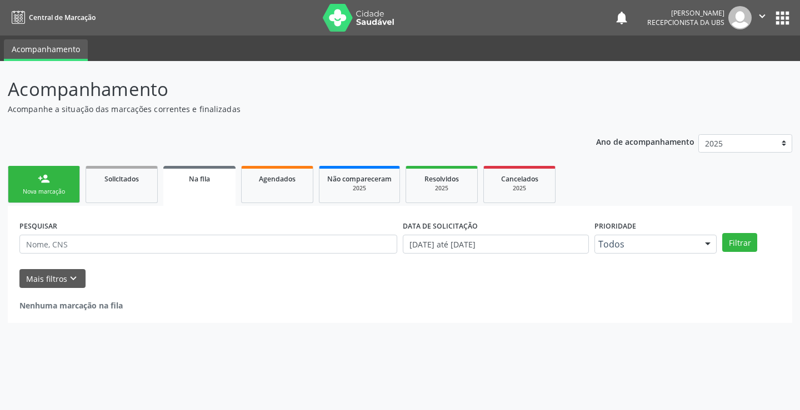
click at [46, 180] on div "person_add" at bounding box center [44, 179] width 12 height 12
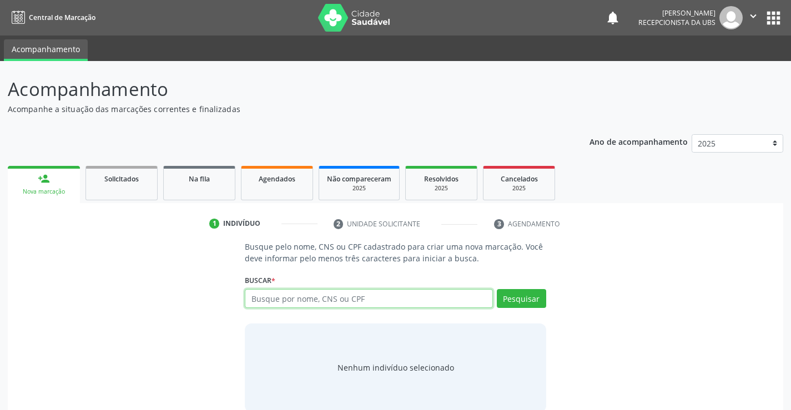
click at [323, 295] on input "text" at bounding box center [369, 298] width 248 height 19
paste input "704302506475197"
type input "704302506475197"
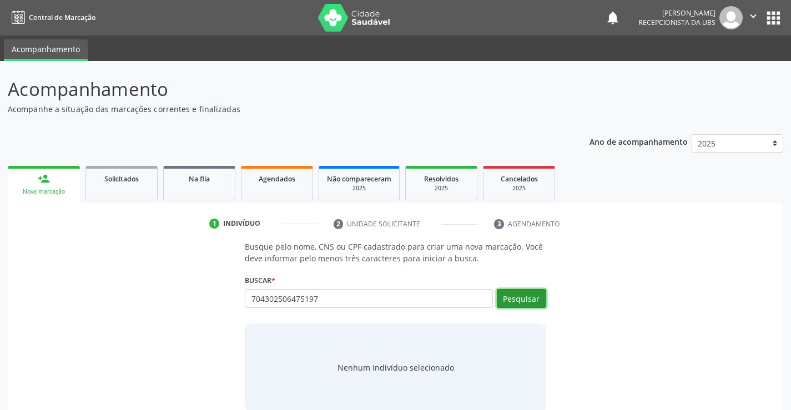
click at [523, 300] on button "Pesquisar" at bounding box center [521, 298] width 49 height 19
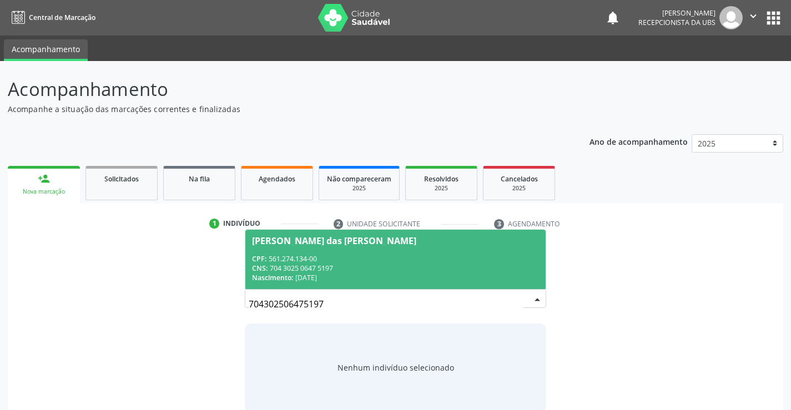
click at [342, 264] on div "CNS: 704 3025 0647 5197" at bounding box center [395, 268] width 287 height 9
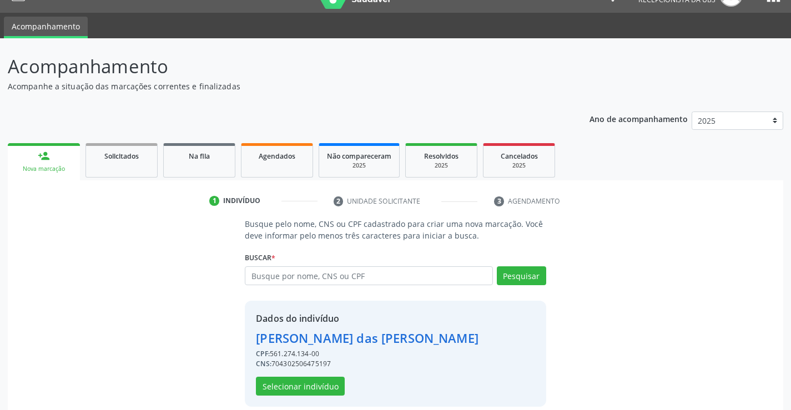
scroll to position [35, 0]
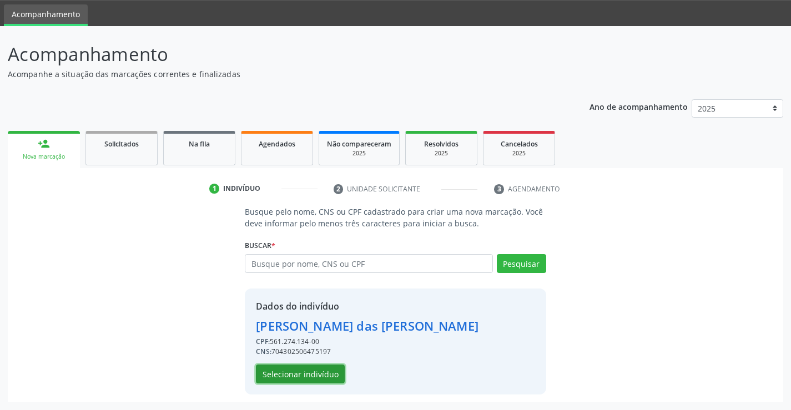
click at [288, 382] on button "Selecionar indivíduo" at bounding box center [300, 374] width 89 height 19
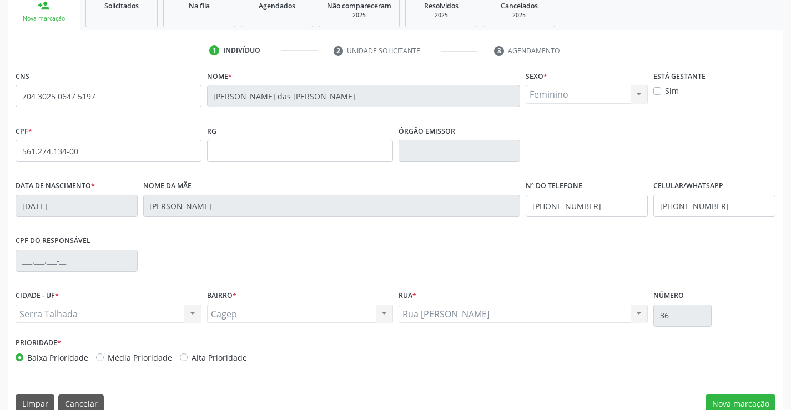
scroll to position [192, 0]
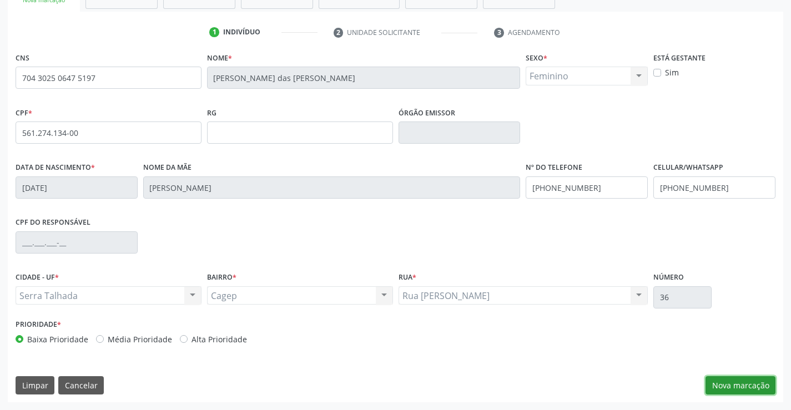
click at [722, 378] on button "Nova marcação" at bounding box center [741, 386] width 70 height 19
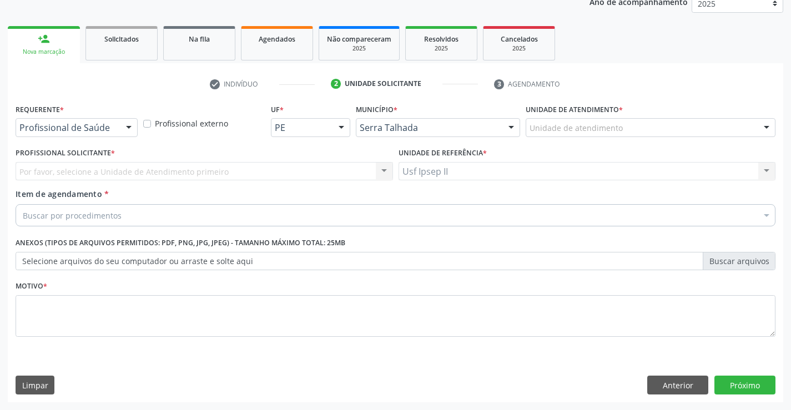
scroll to position [140, 0]
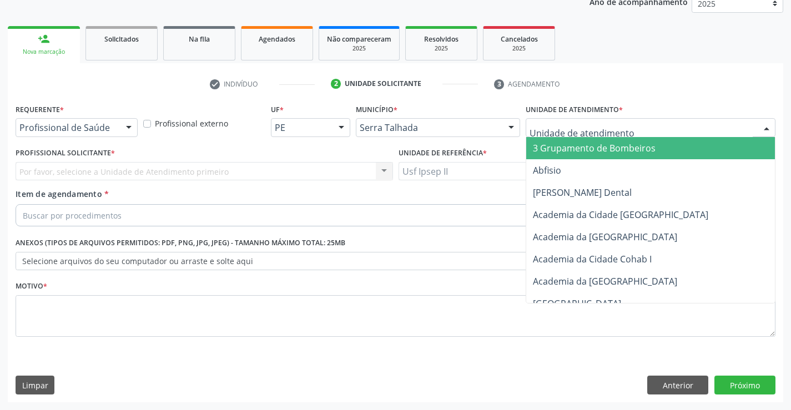
click at [627, 133] on div at bounding box center [651, 127] width 250 height 19
type input "ips"
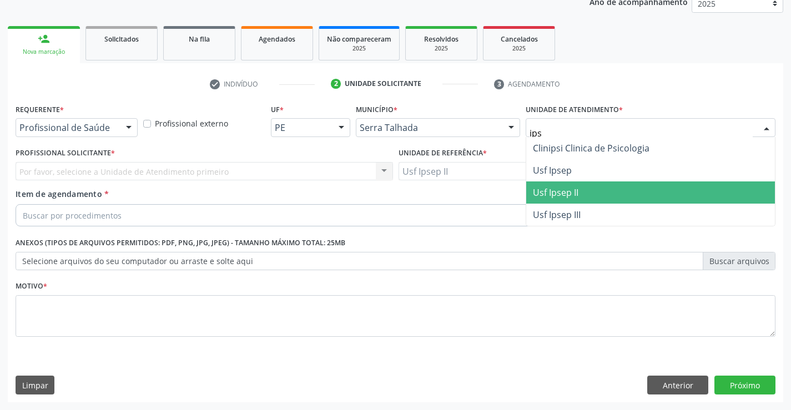
click at [586, 187] on span "Usf Ipsep II" at bounding box center [650, 193] width 249 height 22
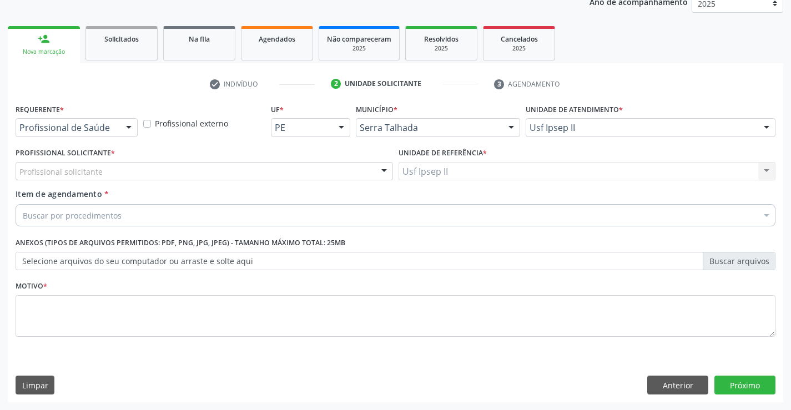
click at [159, 167] on div "Profissional solicitante" at bounding box center [205, 171] width 378 height 19
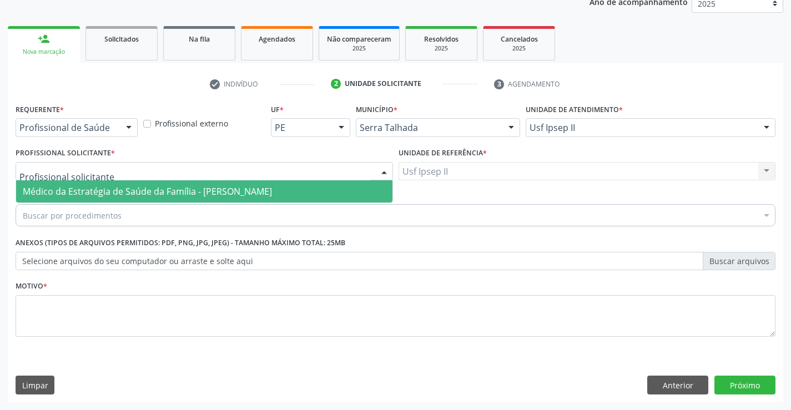
click at [139, 185] on span "Médico da Estratégia de Saúde da Família - [PERSON_NAME]" at bounding box center [147, 191] width 249 height 12
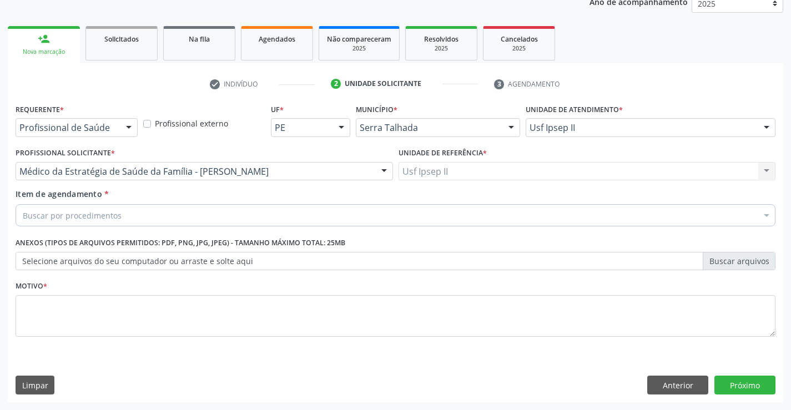
click at [126, 219] on div "Buscar por procedimentos" at bounding box center [396, 215] width 760 height 22
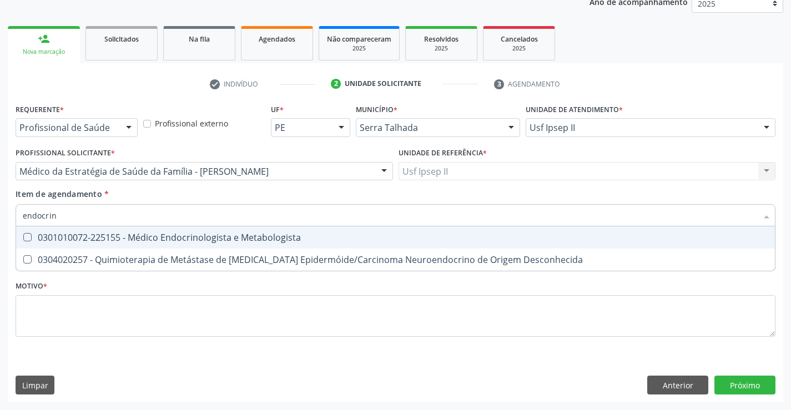
type input "endocrino"
click at [136, 233] on div "0301010072-225155 - Médico Endocrinologista e Metabologista" at bounding box center [396, 237] width 746 height 9
checkbox Metabologista "true"
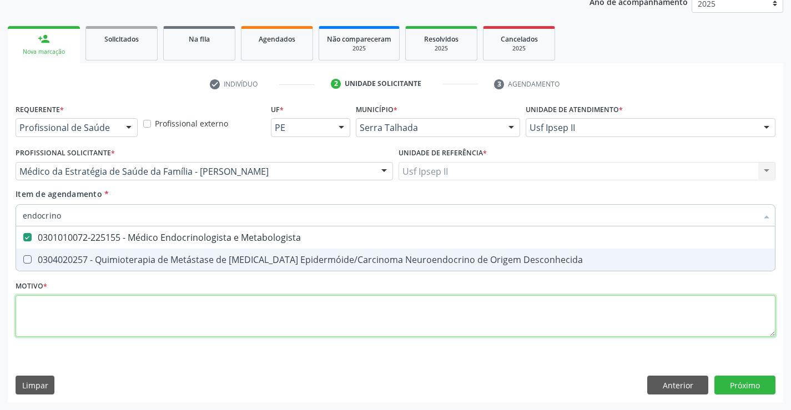
click at [61, 320] on div "Requerente * Profissional de Saúde Profissional de Saúde Paciente Nenhum result…" at bounding box center [396, 227] width 760 height 252
checkbox Desconhecida "true"
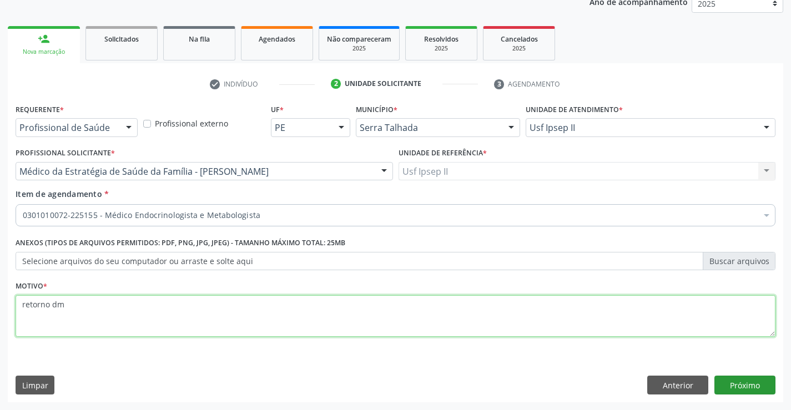
type textarea "retorno dm"
click at [744, 381] on button "Próximo" at bounding box center [745, 385] width 61 height 19
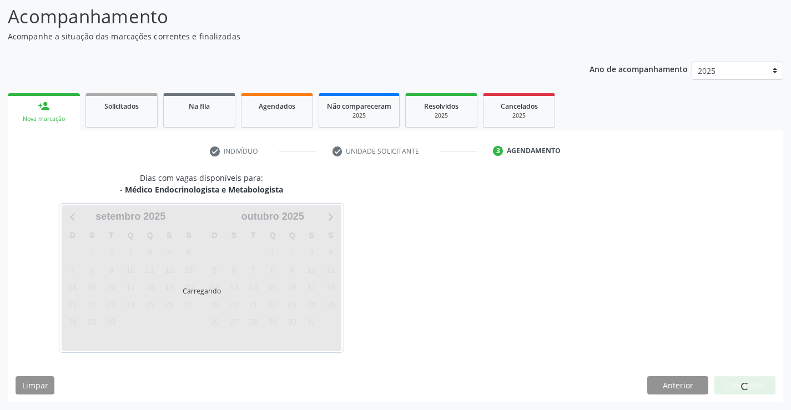
scroll to position [73, 0]
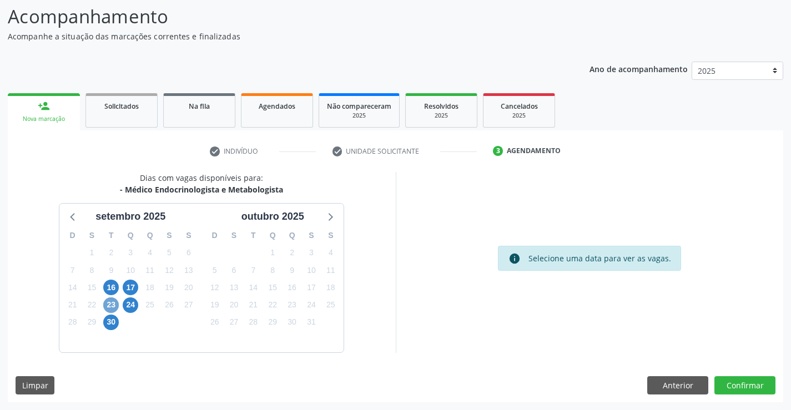
click at [107, 310] on span "23" at bounding box center [111, 306] width 16 height 16
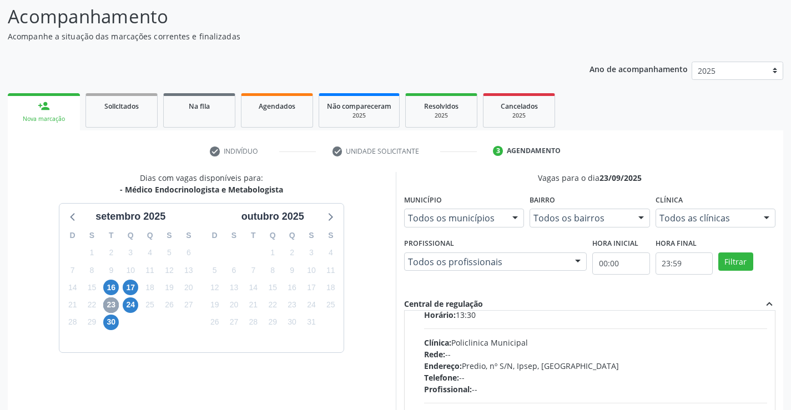
scroll to position [56, 0]
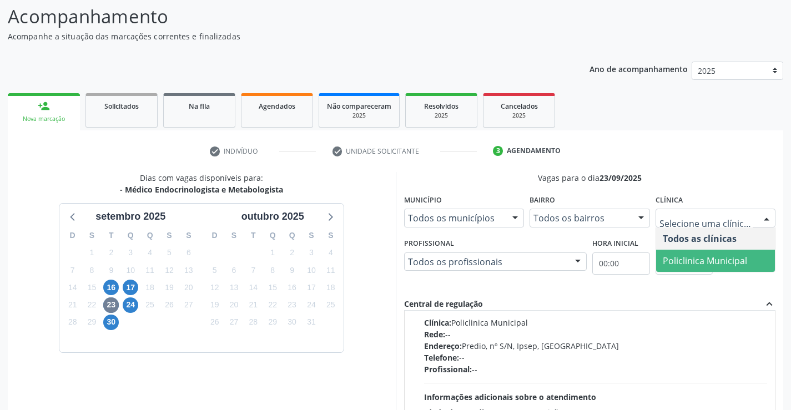
click at [696, 253] on span "Policlinica Municipal" at bounding box center [715, 261] width 119 height 22
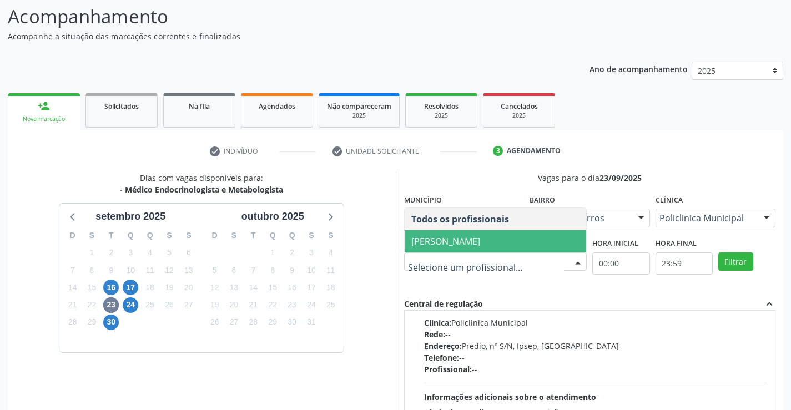
click at [448, 244] on span "[PERSON_NAME]" at bounding box center [446, 241] width 69 height 12
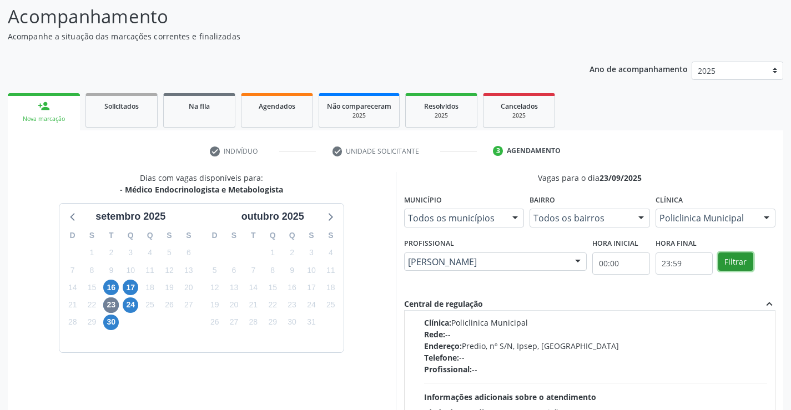
click at [731, 267] on button "Filtrar" at bounding box center [736, 262] width 35 height 19
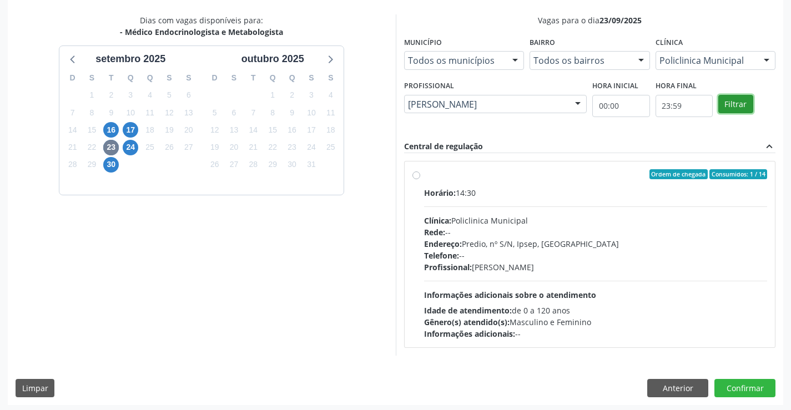
scroll to position [233, 0]
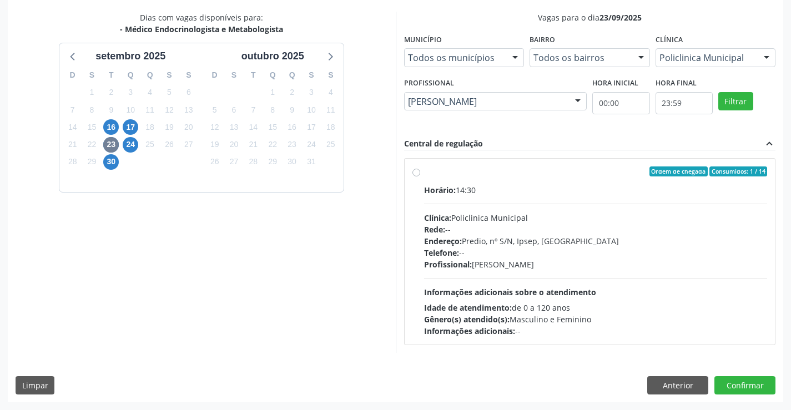
click at [599, 268] on div "Profissional: Livya Susany Bezerra de Lima" at bounding box center [596, 265] width 344 height 12
click at [420, 177] on input "Ordem de chegada Consumidos: 1 / 14 Horário: 14:30 Clínica: Policlinica Municip…" at bounding box center [417, 172] width 8 height 10
radio input "true"
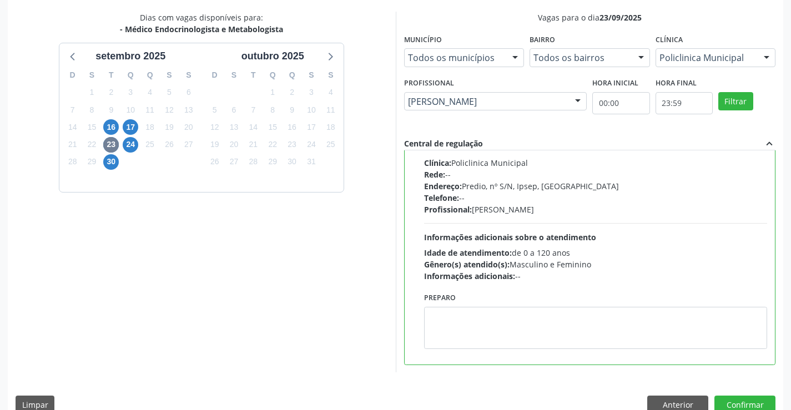
scroll to position [253, 0]
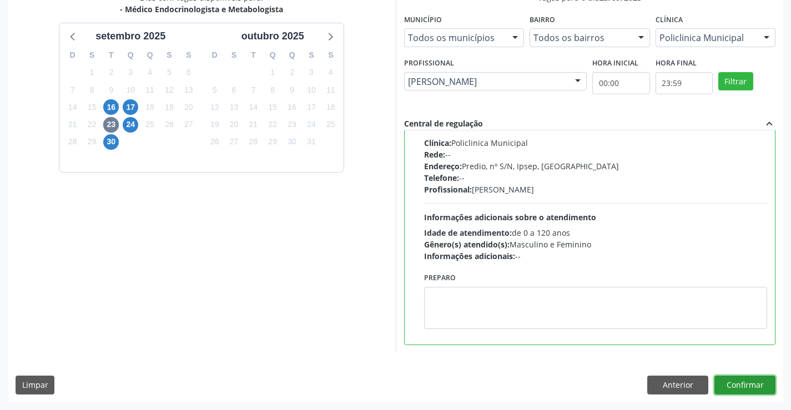
click at [756, 382] on button "Confirmar" at bounding box center [745, 385] width 61 height 19
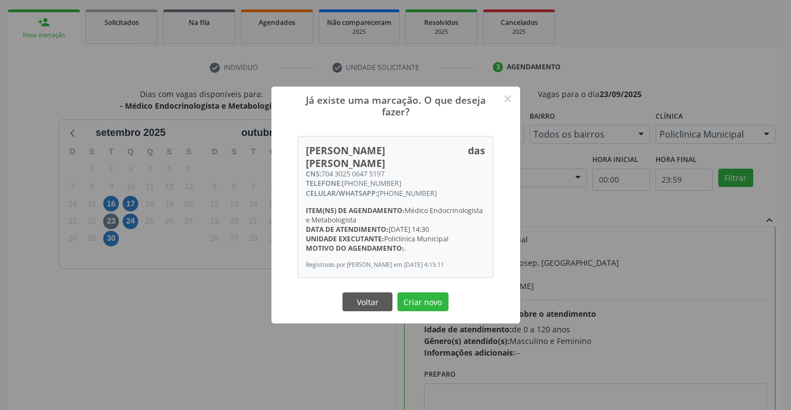
scroll to position [142, 0]
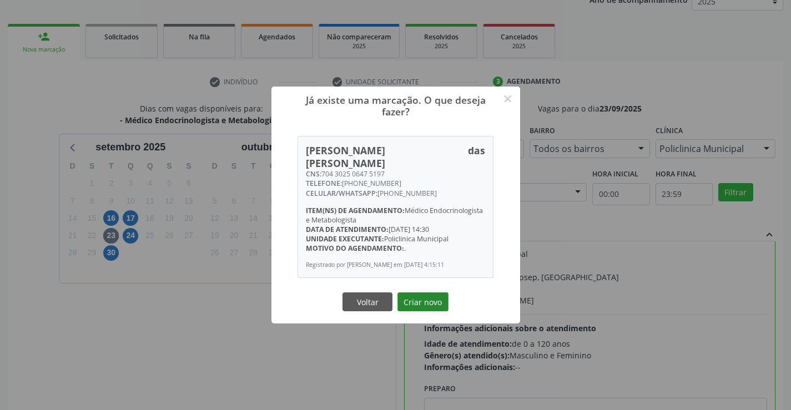
click at [435, 294] on button "Criar novo" at bounding box center [423, 302] width 51 height 19
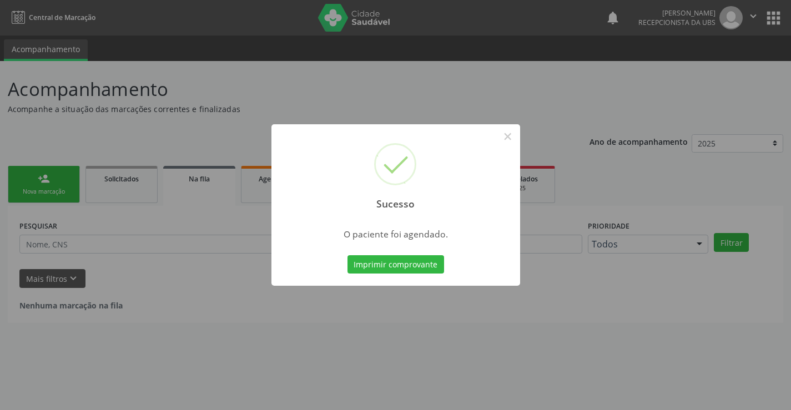
scroll to position [0, 0]
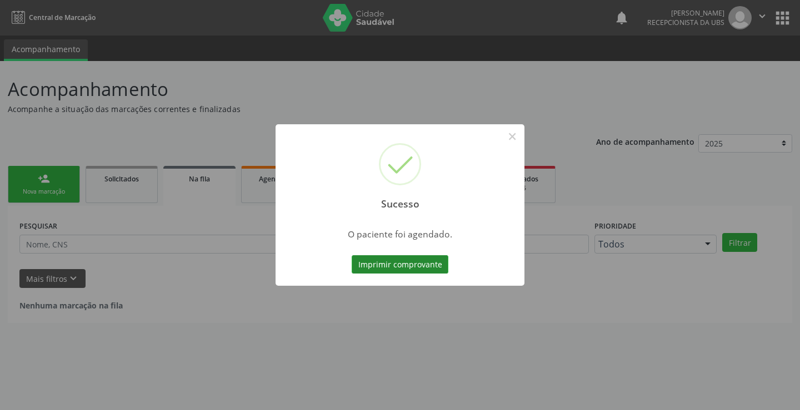
click at [409, 259] on button "Imprimir comprovante" at bounding box center [400, 264] width 97 height 19
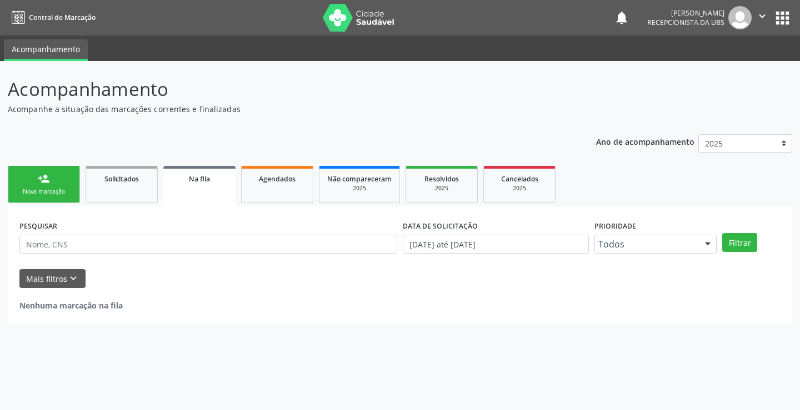
click at [32, 195] on div "Nova marcação" at bounding box center [44, 192] width 56 height 8
